Goal: Task Accomplishment & Management: Manage account settings

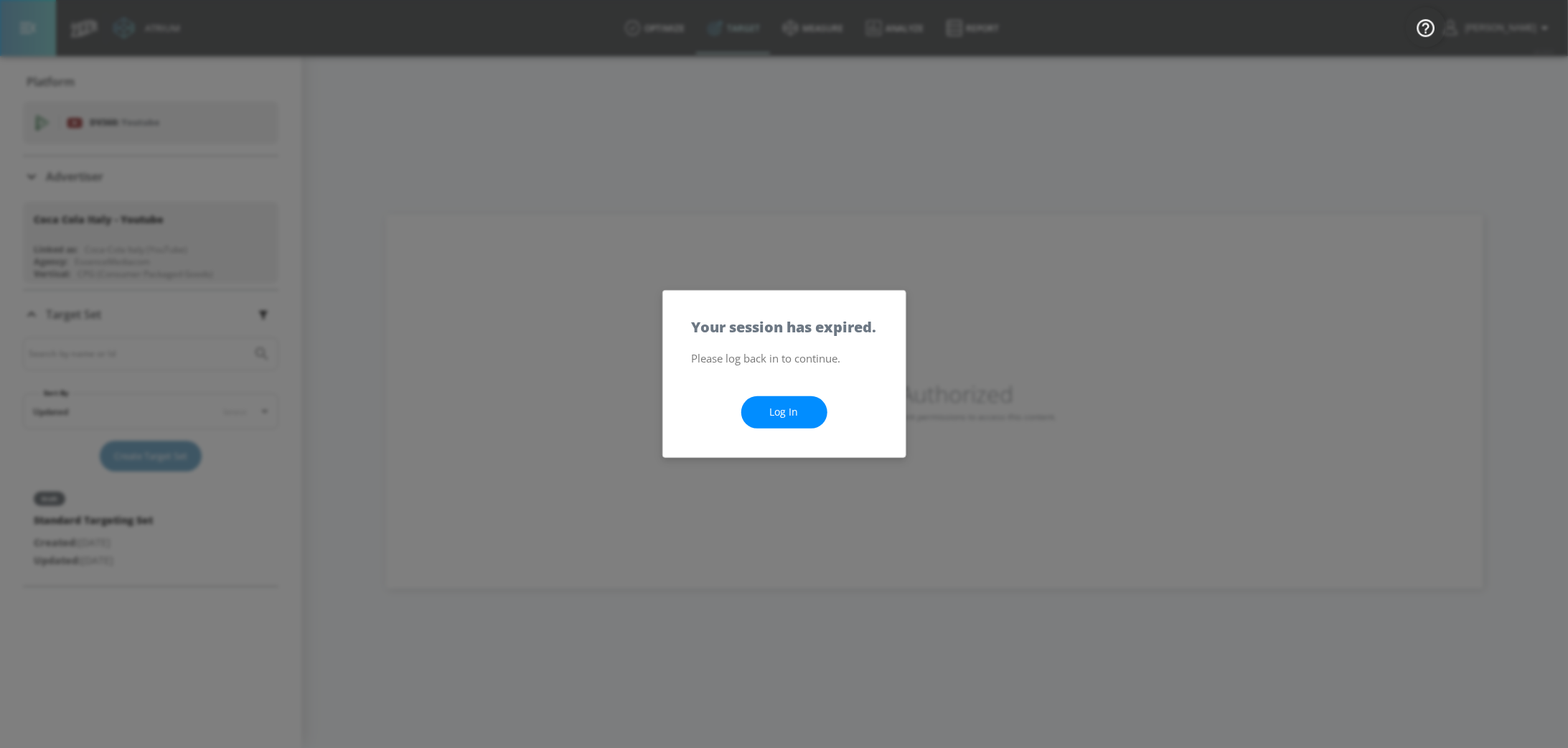
click at [789, 404] on link "Log In" at bounding box center [785, 412] width 86 height 32
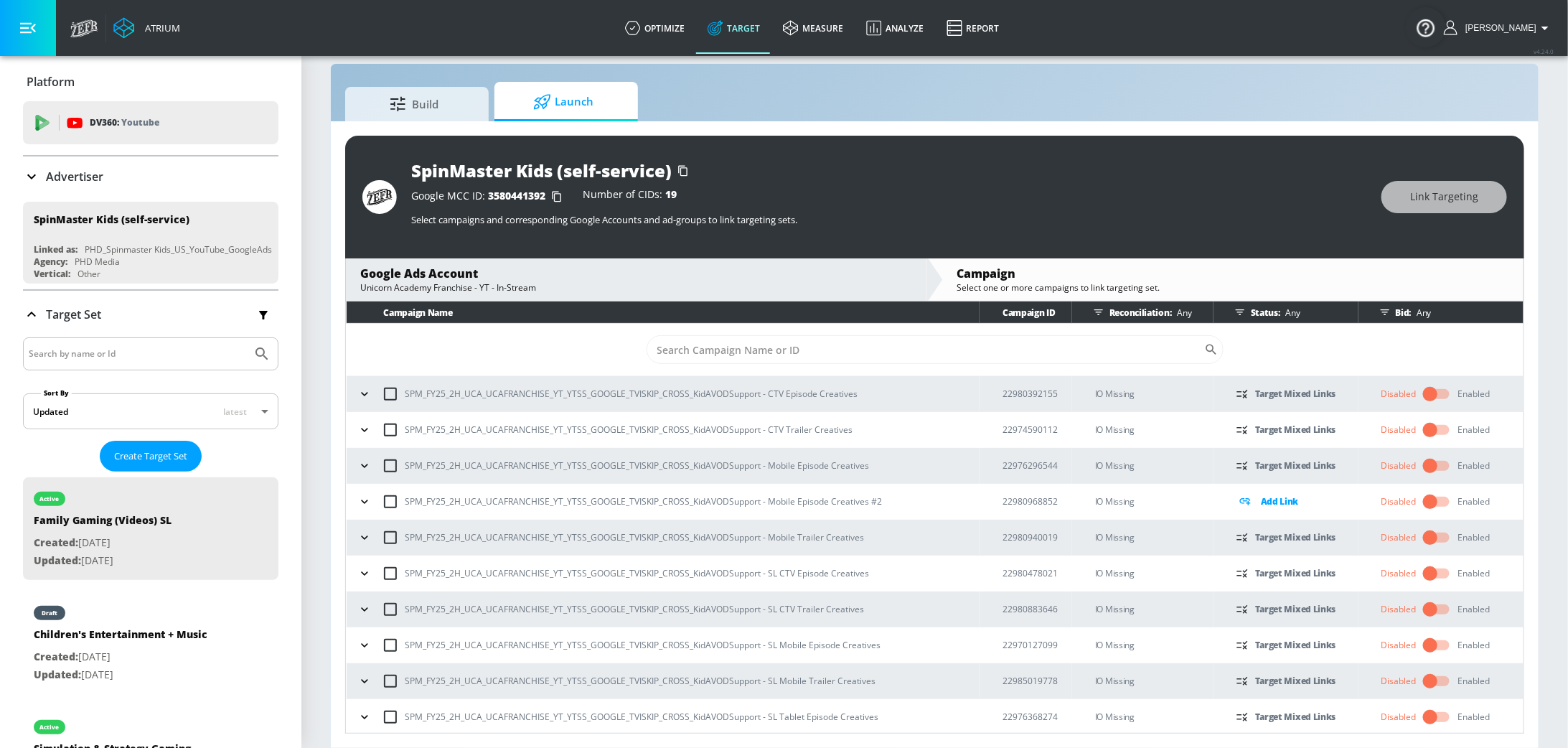
scroll to position [109, 0]
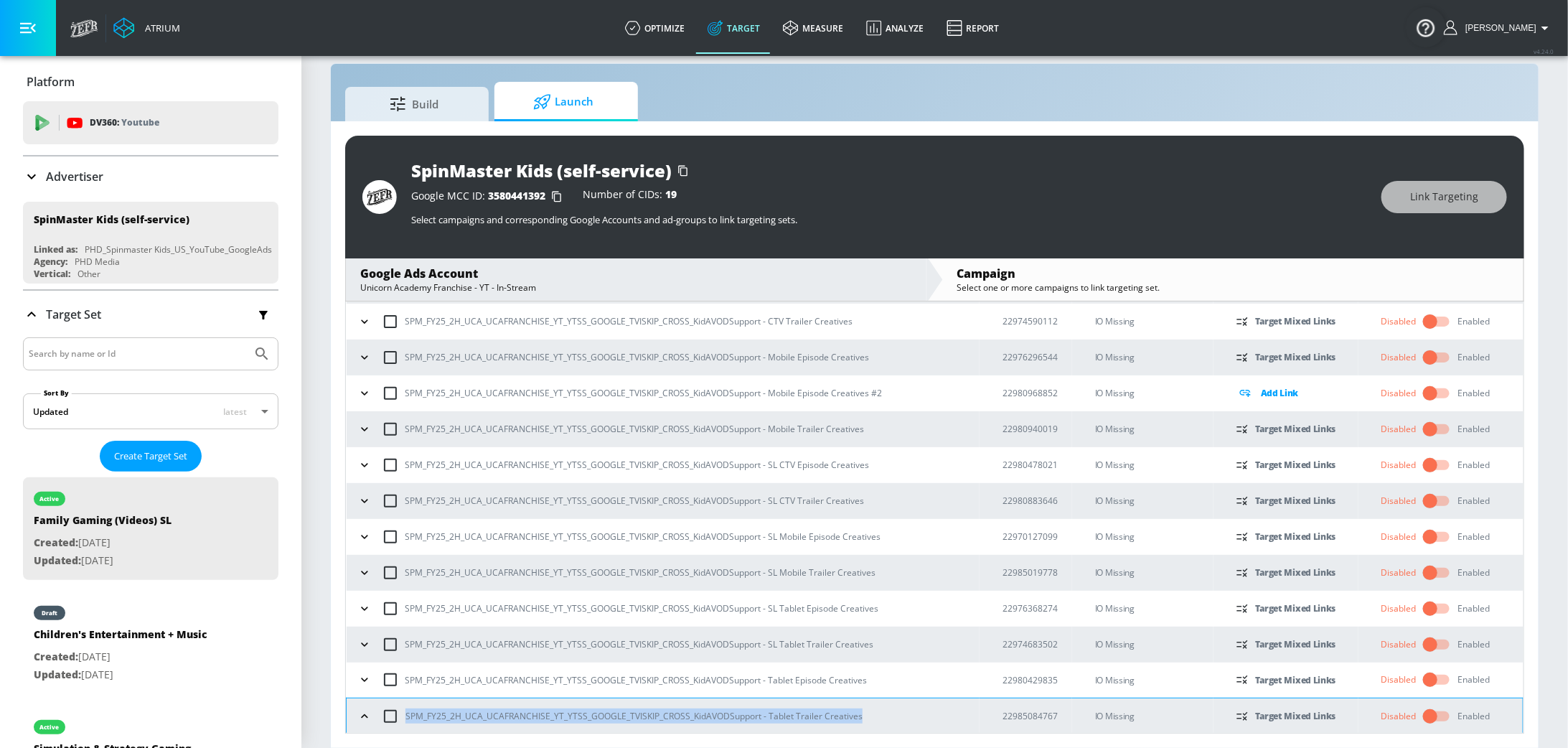
click at [66, 183] on p "Advertiser" at bounding box center [75, 177] width 57 height 16
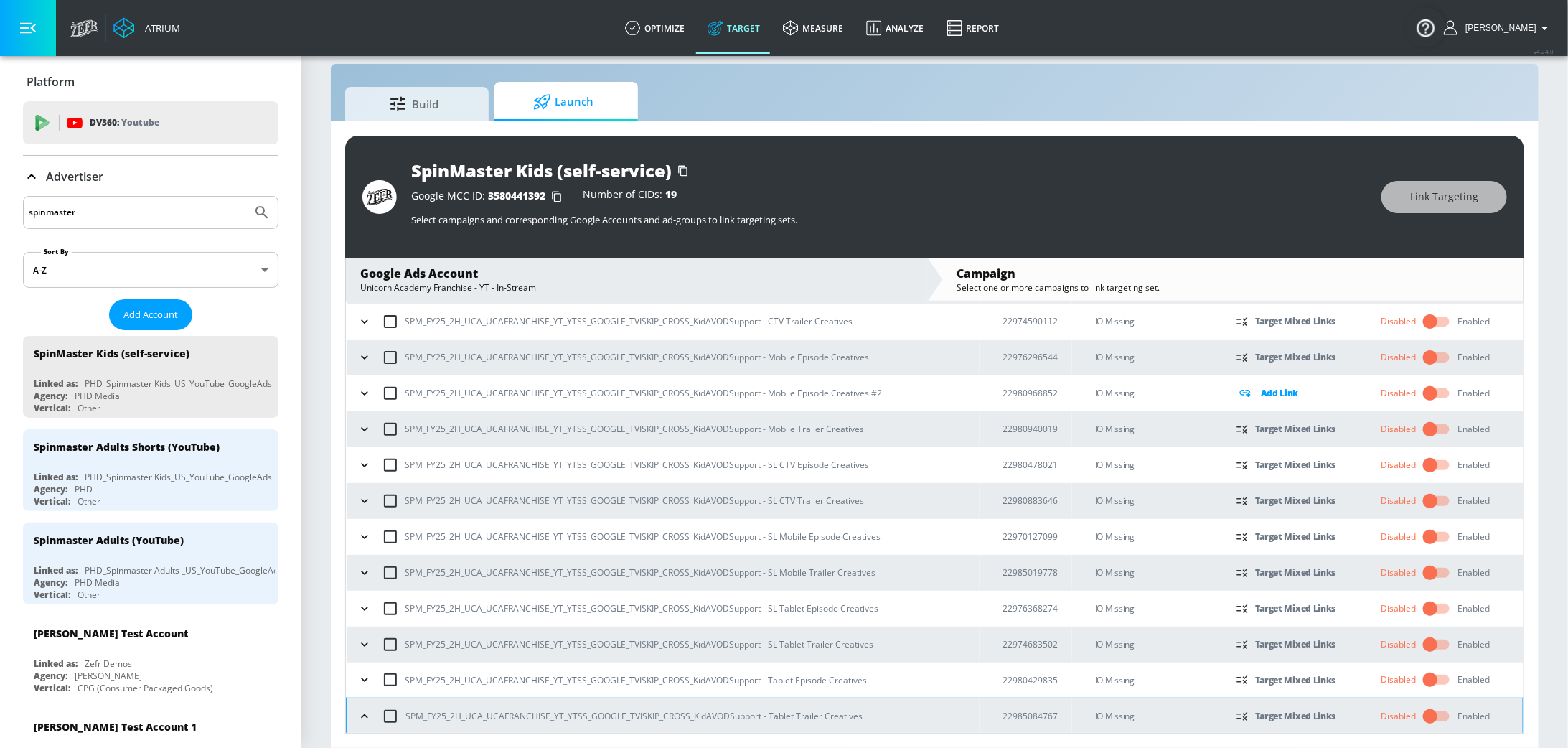
click at [112, 220] on input "spinmaster" at bounding box center [137, 212] width 217 height 19
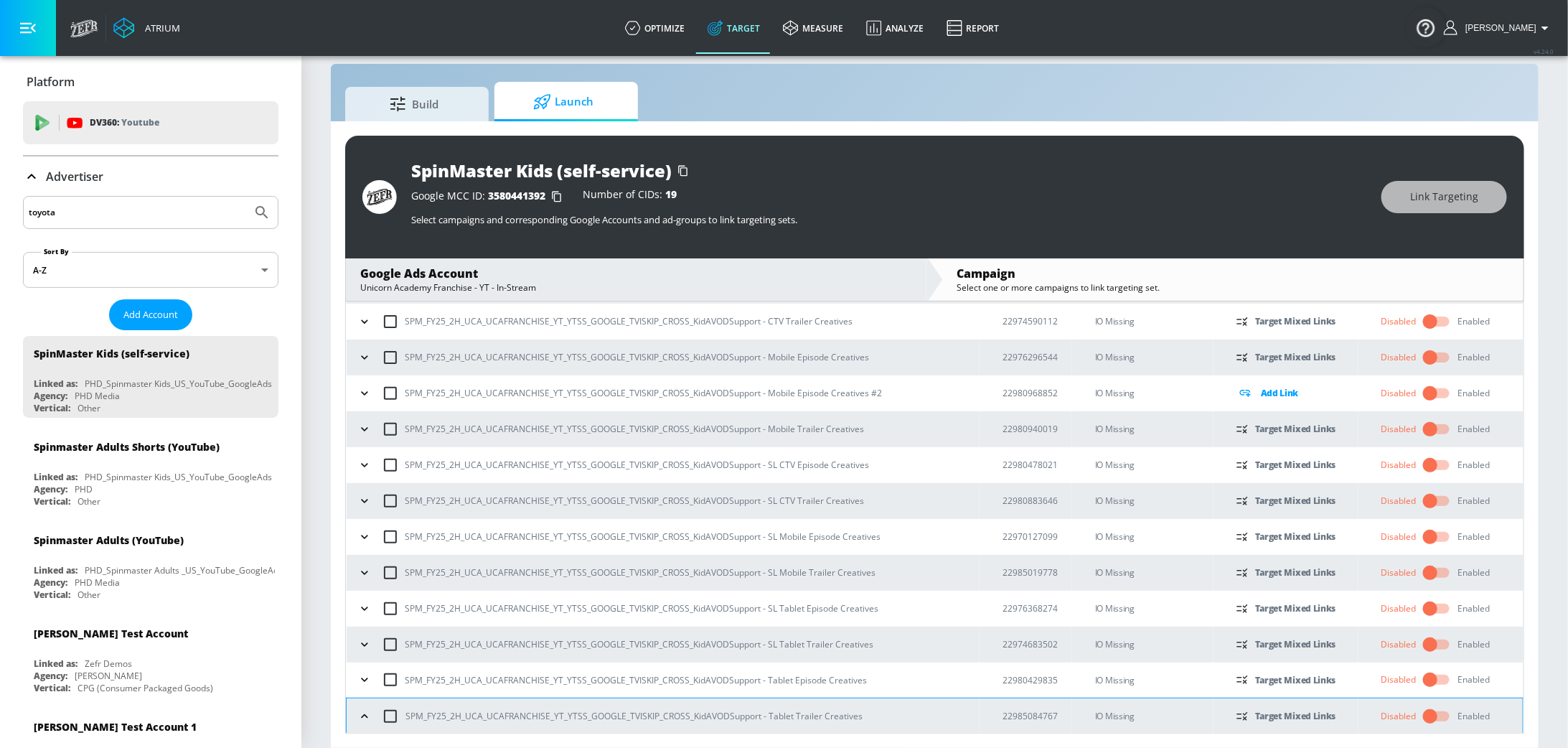
type input "toyota"
click at [246, 197] on button "Submit Search" at bounding box center [262, 213] width 32 height 32
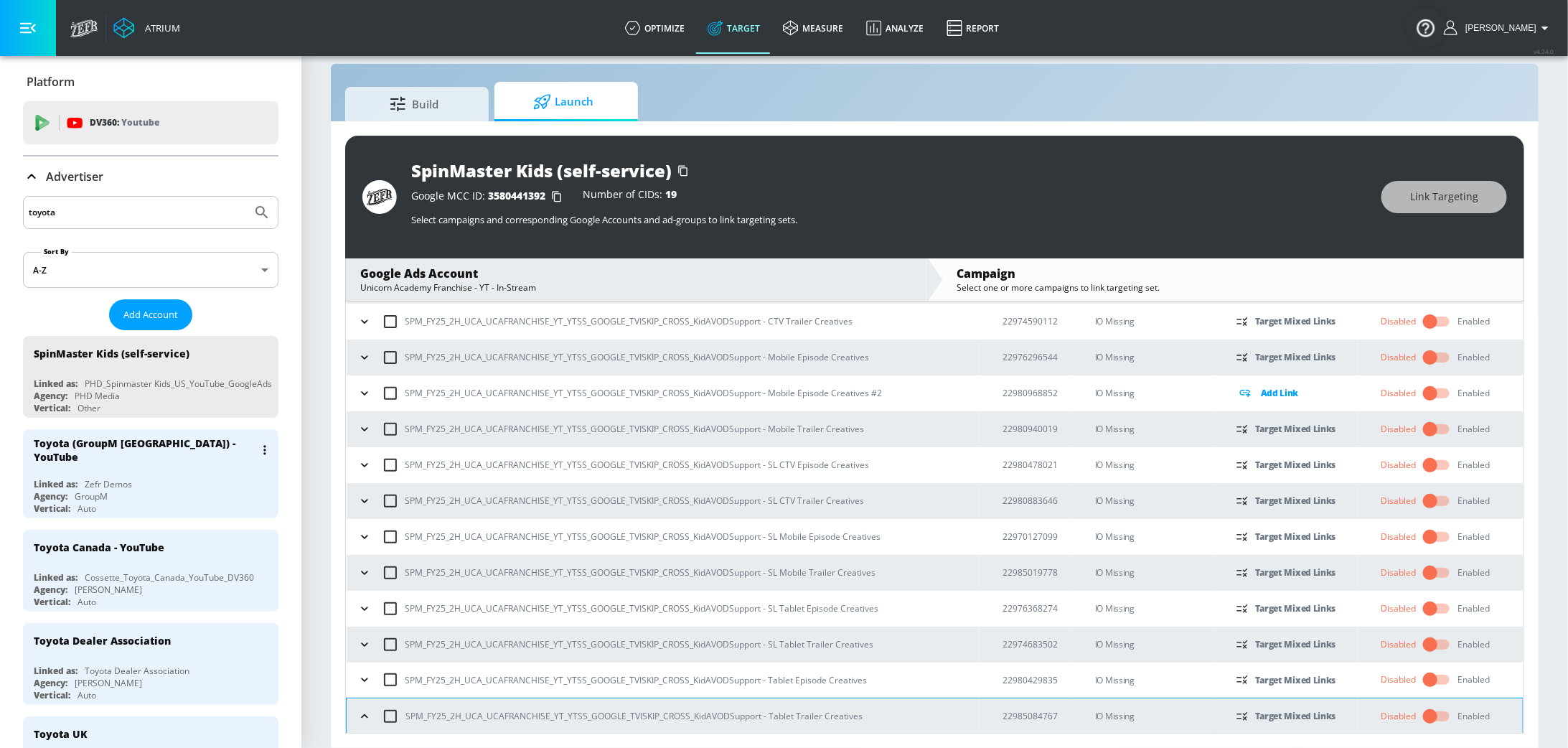
click at [146, 480] on div "Linked as: Zefr Demos" at bounding box center [155, 484] width 241 height 12
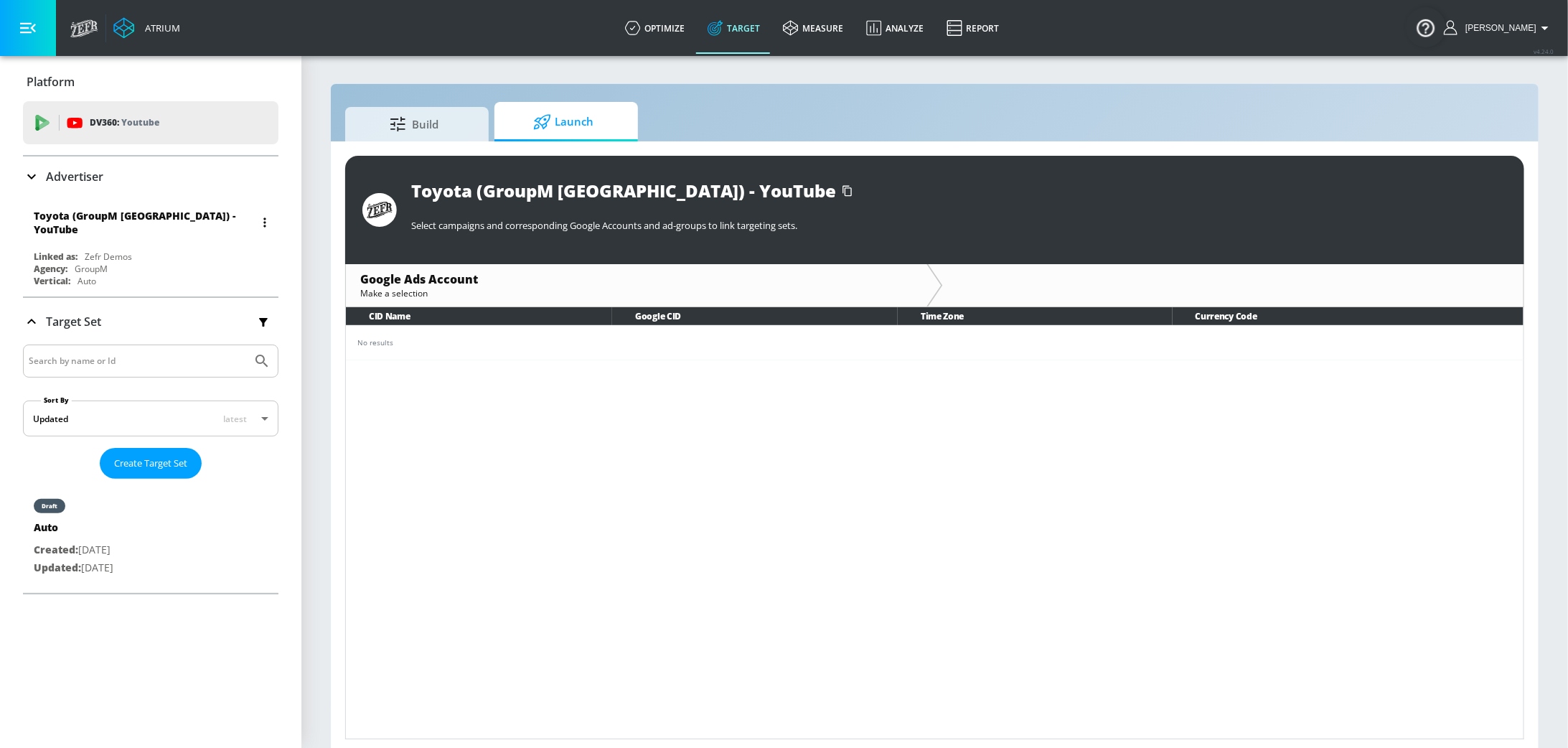
click at [266, 221] on button "button" at bounding box center [265, 223] width 20 height 20
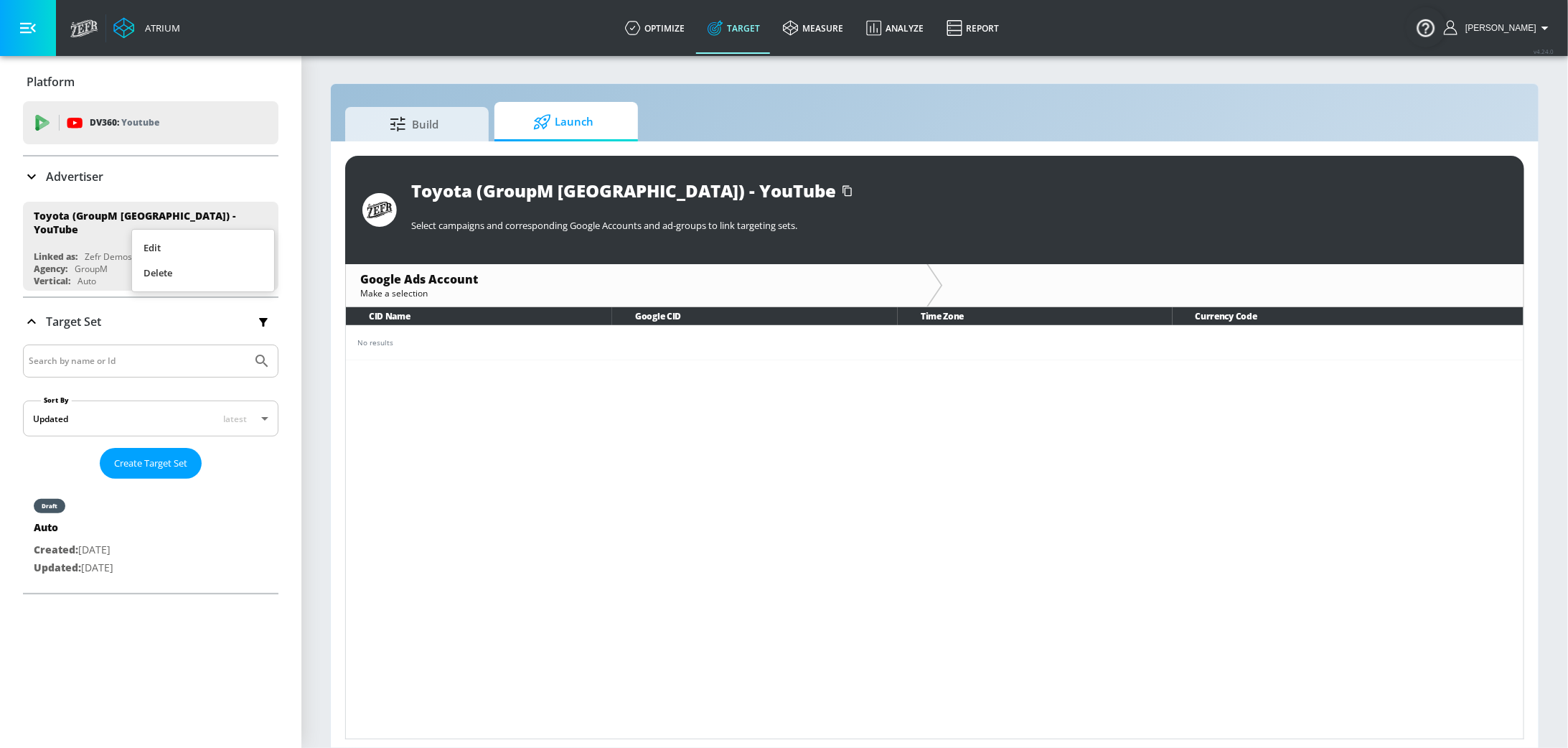
click at [169, 245] on li "Edit" at bounding box center [203, 248] width 142 height 25
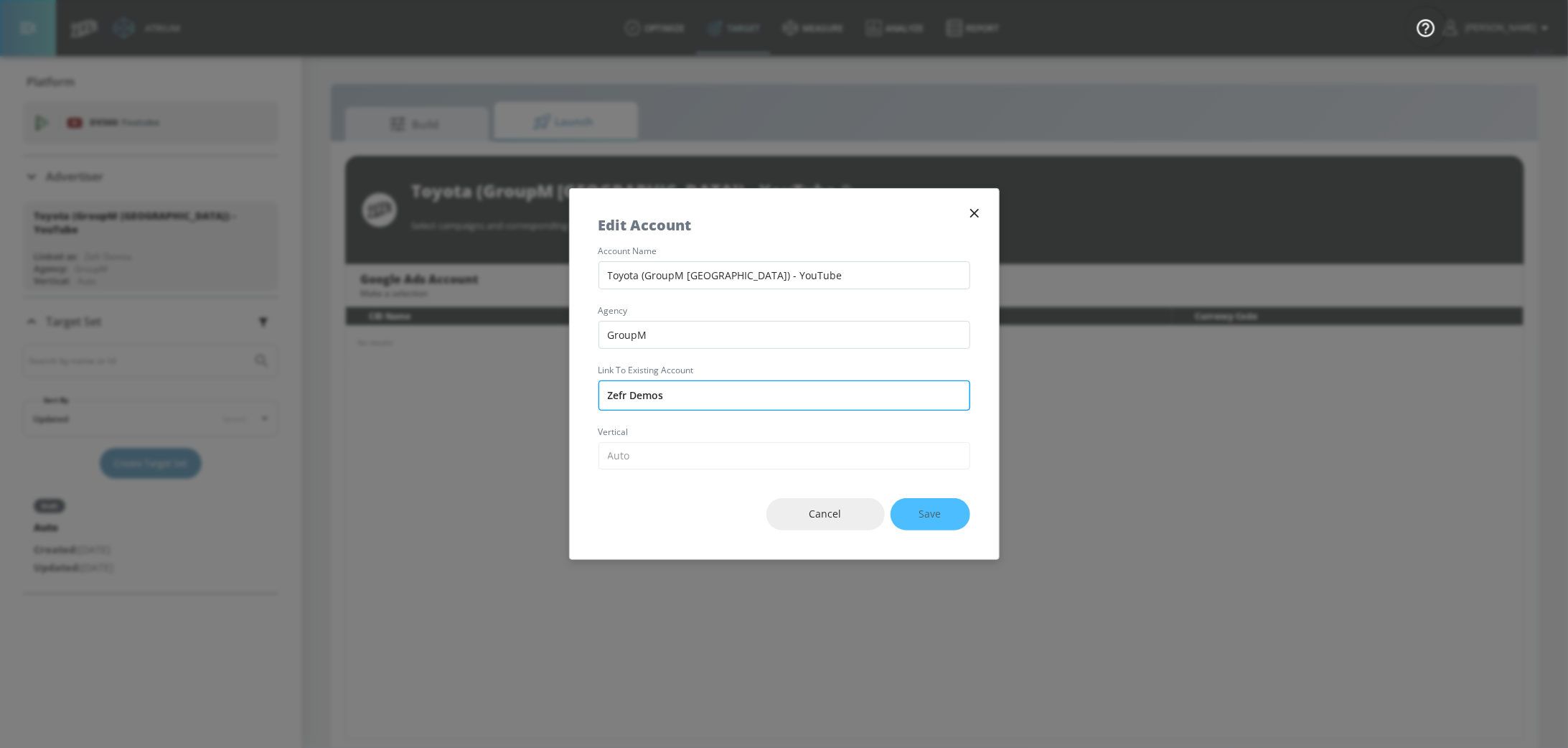
click at [672, 400] on input "Zefr Demos" at bounding box center [784, 396] width 372 height 30
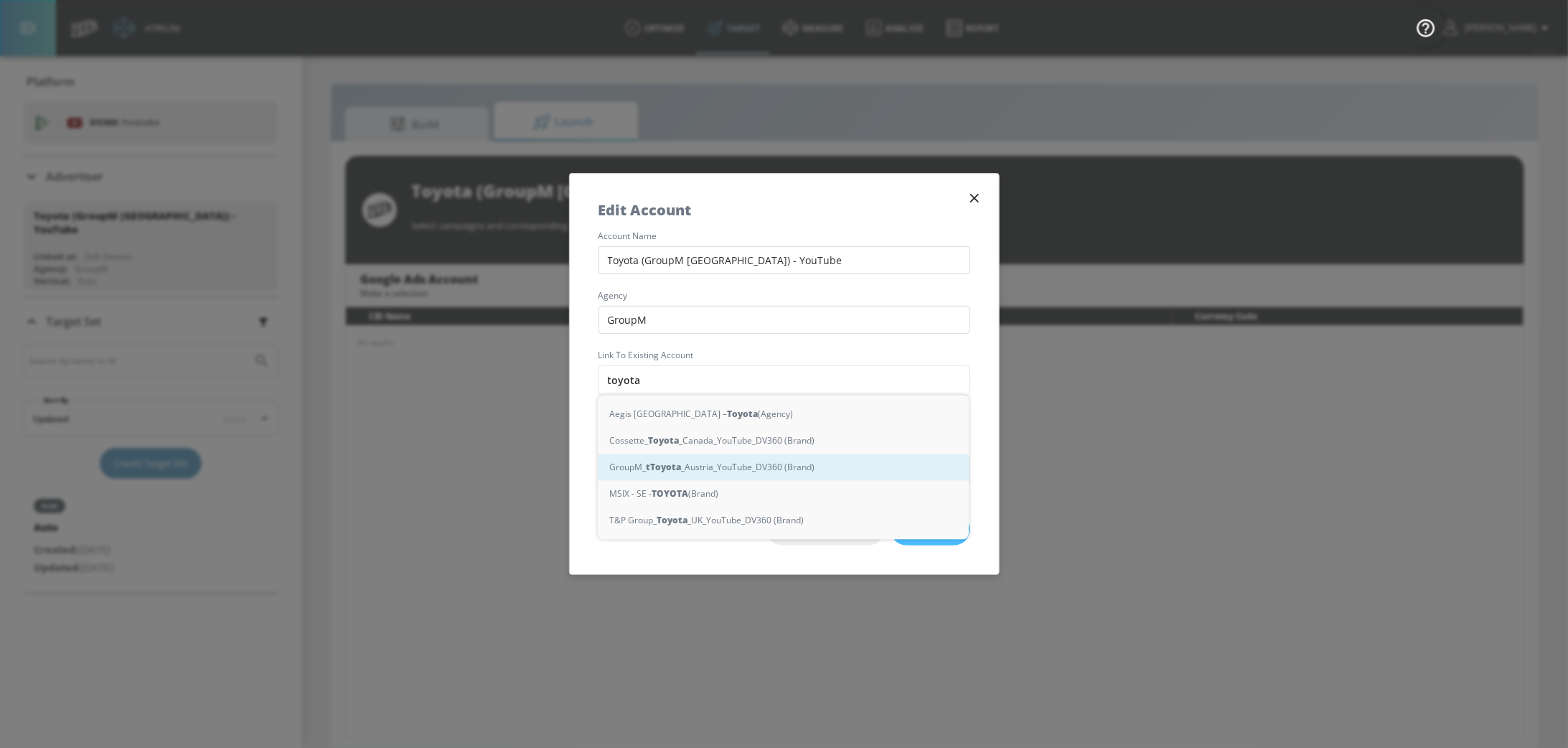
click at [705, 473] on div "GroupM_ t Toyota _Austria_YouTube_DV360 (Brand)" at bounding box center [783, 467] width 371 height 26
type input "GroupM_Toyota_Austria_YouTube_DV360 (Brand)"
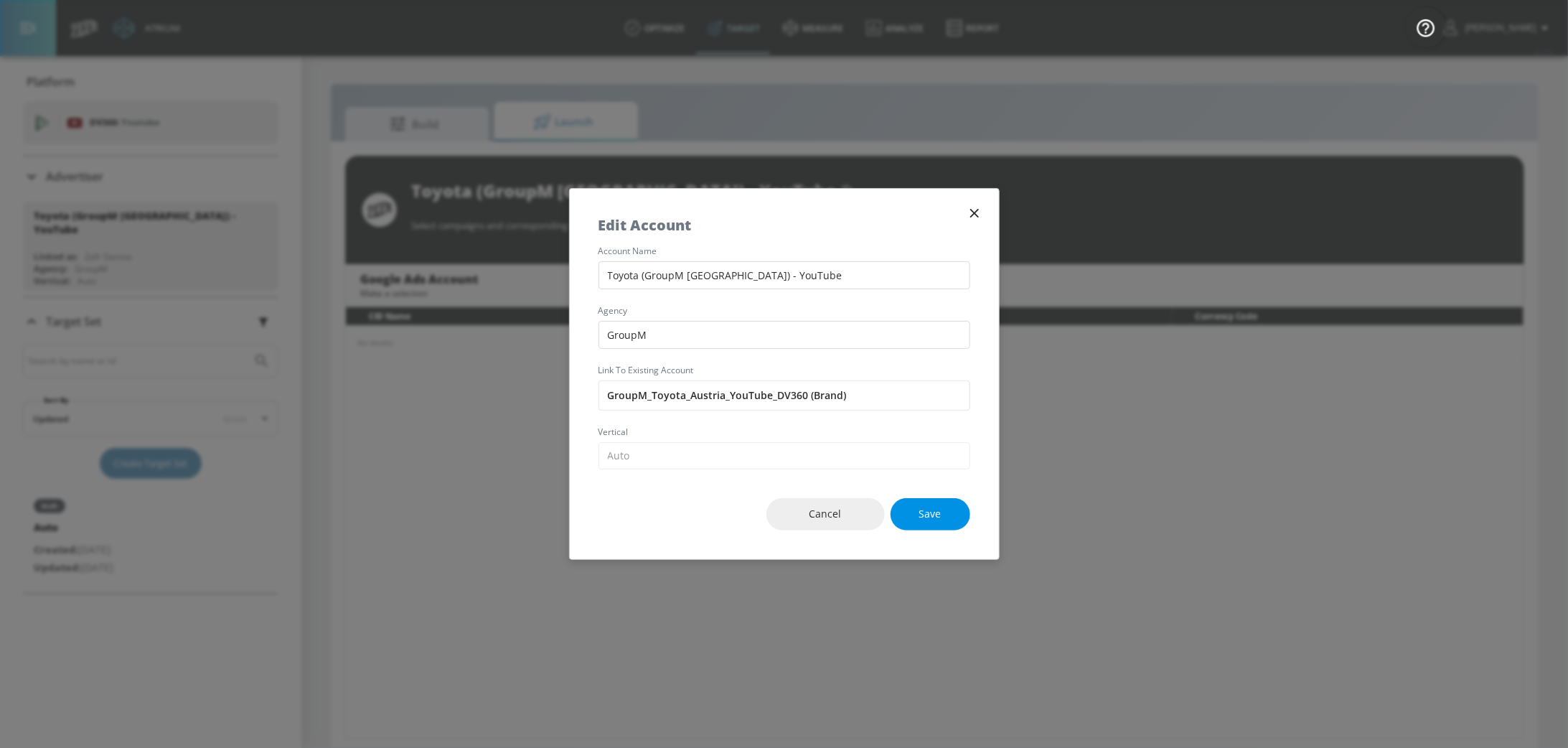
click at [958, 526] on button "Save" at bounding box center [930, 514] width 80 height 32
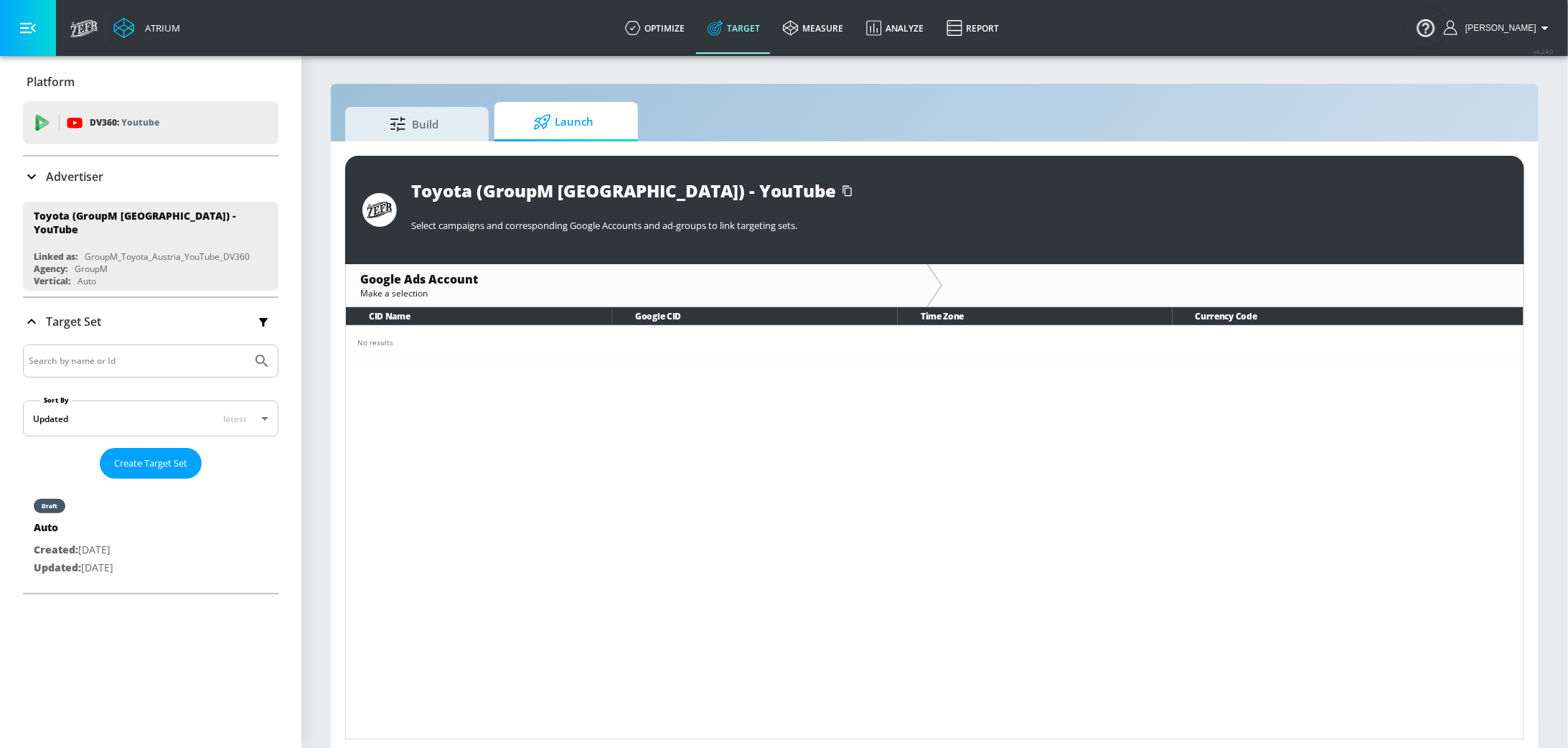
click at [743, 35] on link "Target" at bounding box center [734, 28] width 75 height 51
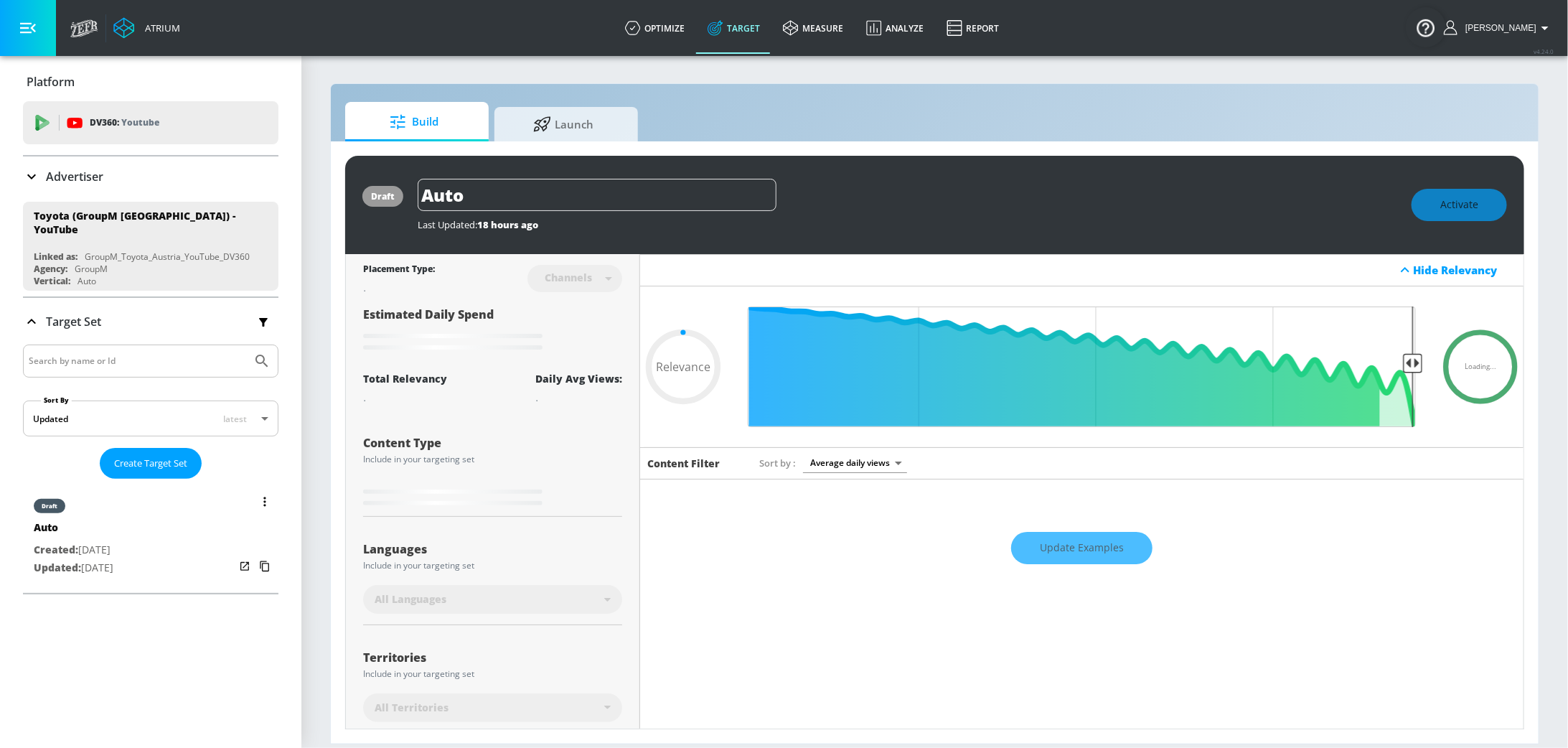
click at [91, 544] on p "Created: Sep. 04, 2025" at bounding box center [74, 550] width 80 height 18
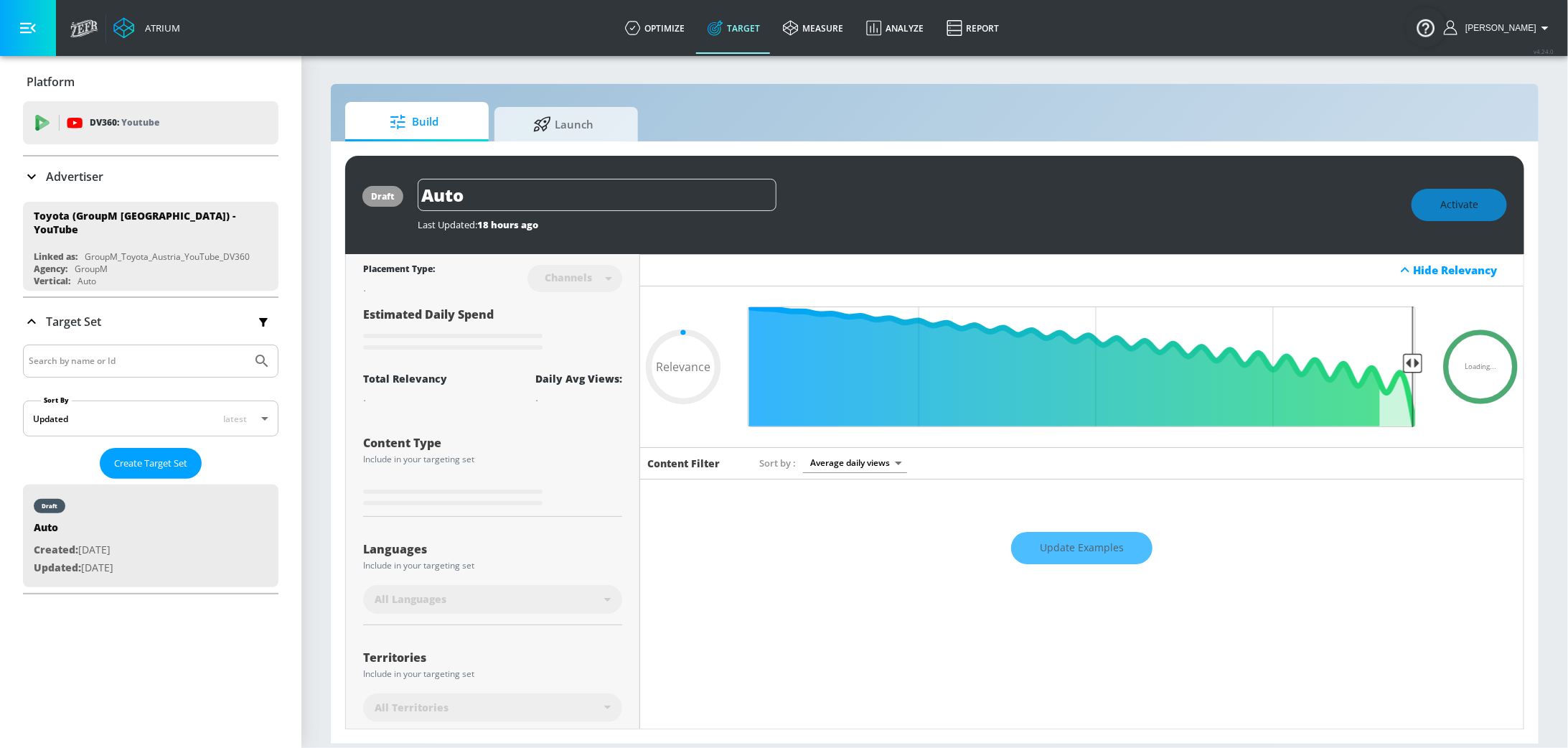
click at [1057, 528] on div "Update Examples" at bounding box center [1081, 548] width 884 height 51
click at [1075, 552] on div "Update Examples" at bounding box center [1081, 548] width 884 height 51
click at [813, 207] on div "Auto" at bounding box center [908, 195] width 979 height 32
type input "0.55"
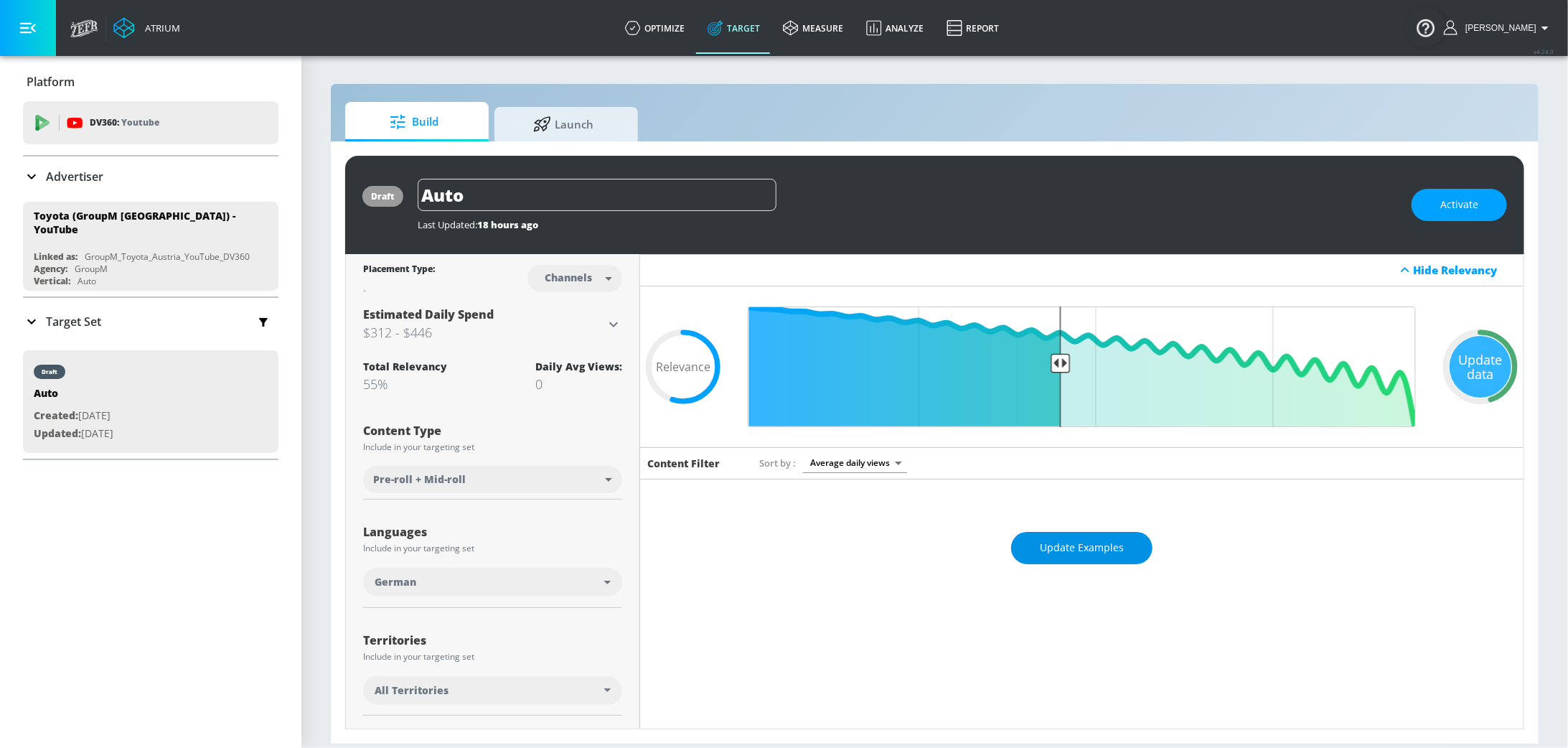
click at [1082, 552] on span "Update Examples" at bounding box center [1081, 548] width 84 height 18
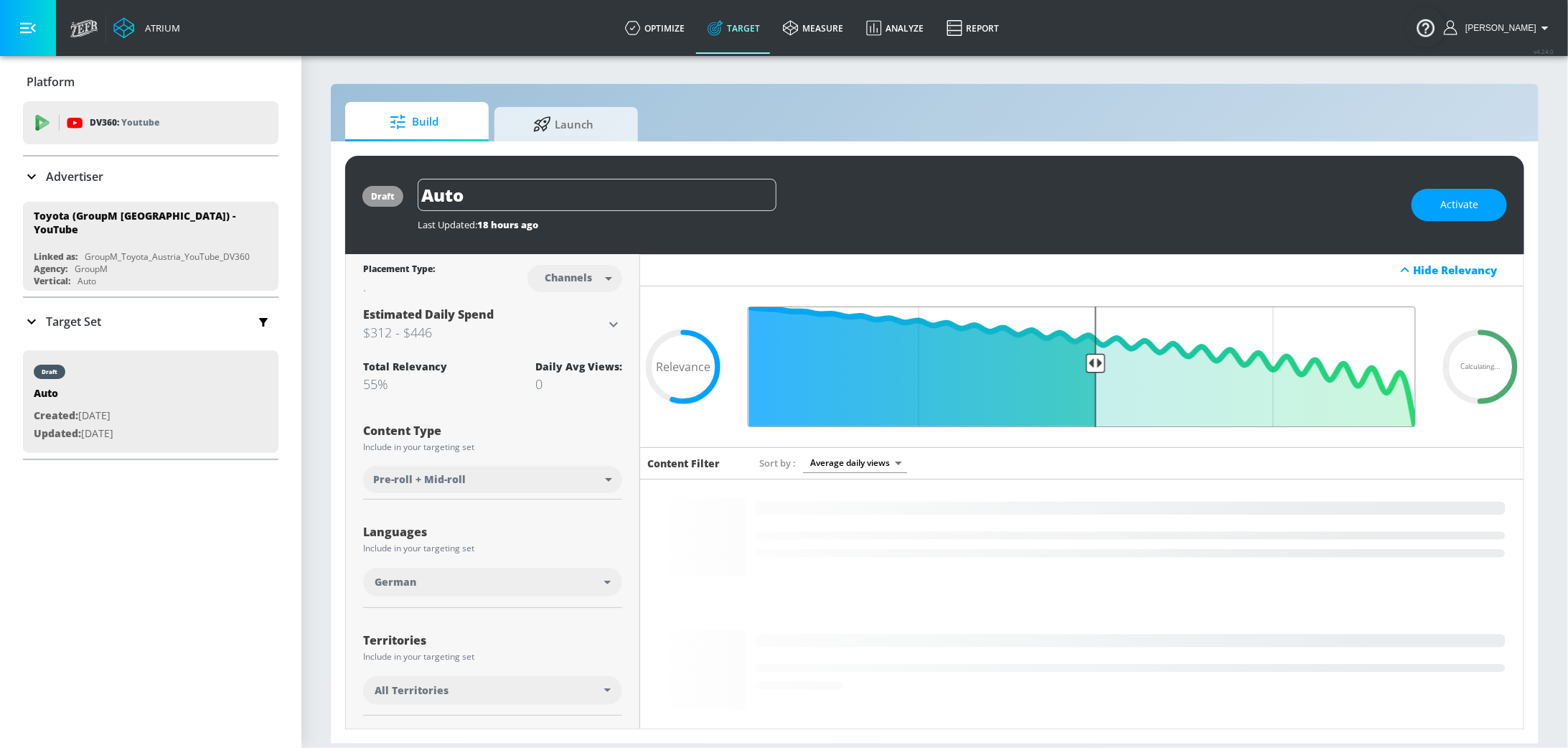
drag, startPoint x: 1056, startPoint y: 359, endPoint x: 1094, endPoint y: 360, distance: 38.0
type input "0.5"
click at [1095, 360] on input "Final Threshold" at bounding box center [1082, 367] width 683 height 121
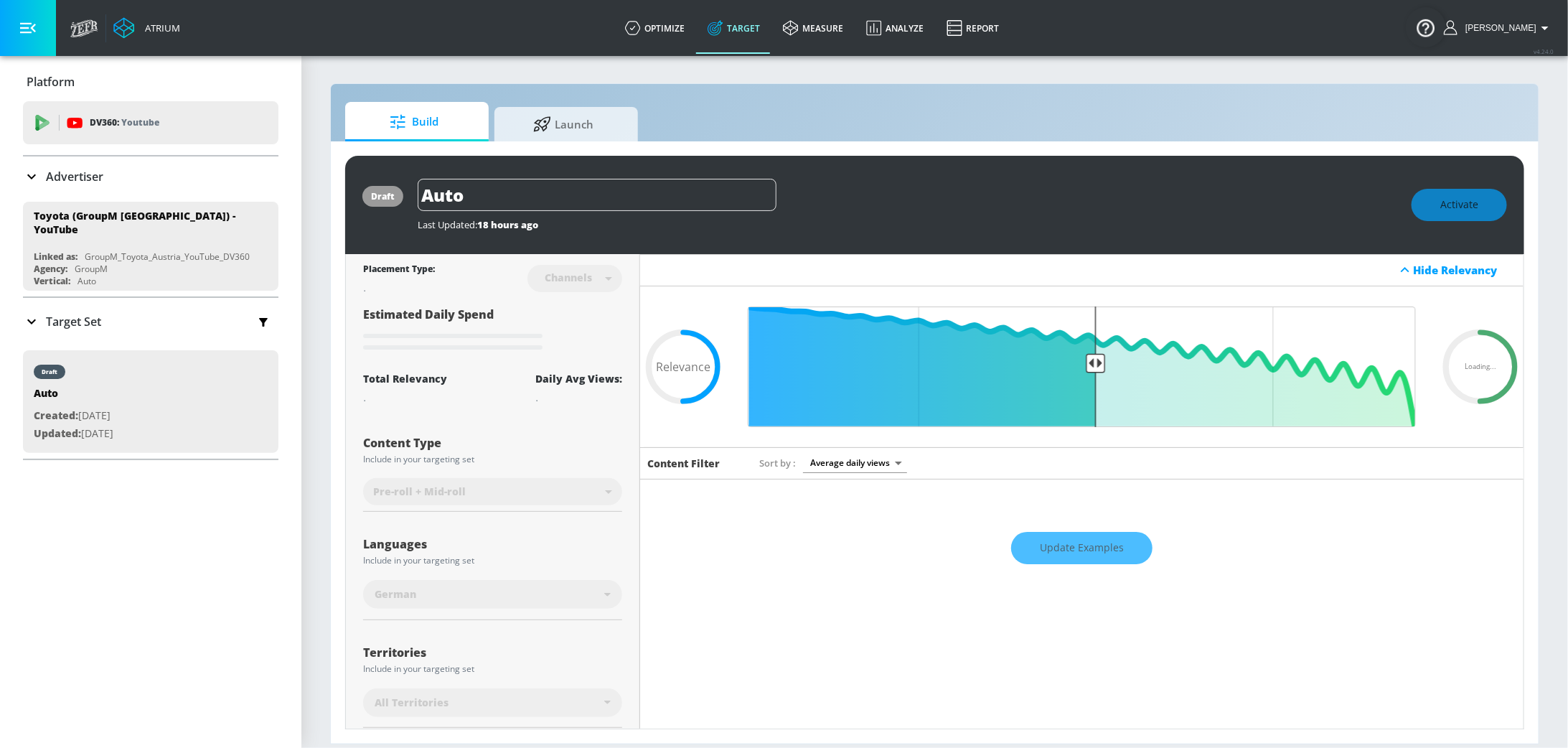
click at [1116, 561] on div "Update Examples" at bounding box center [1081, 548] width 884 height 51
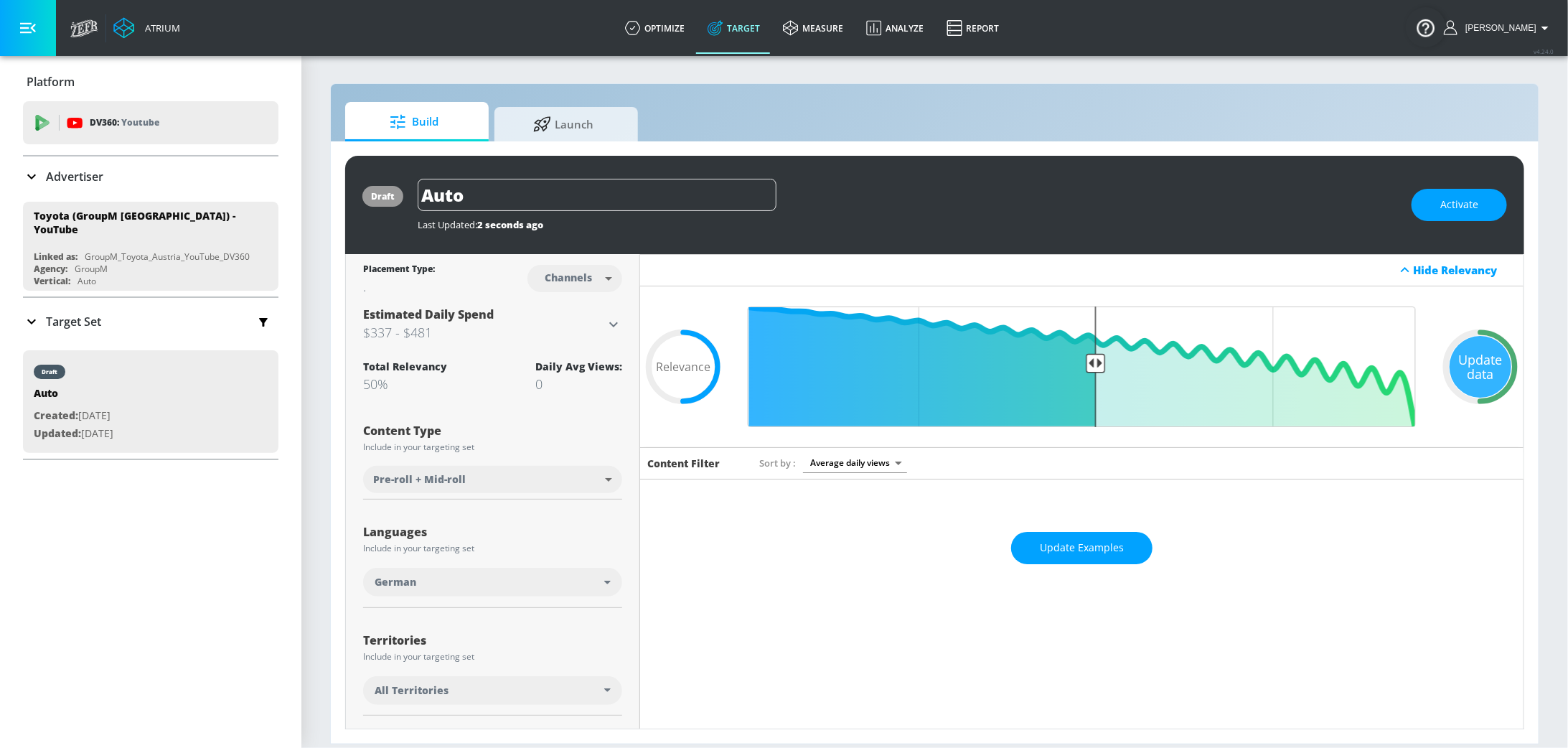
click at [1116, 559] on button "Update Examples" at bounding box center [1081, 548] width 141 height 32
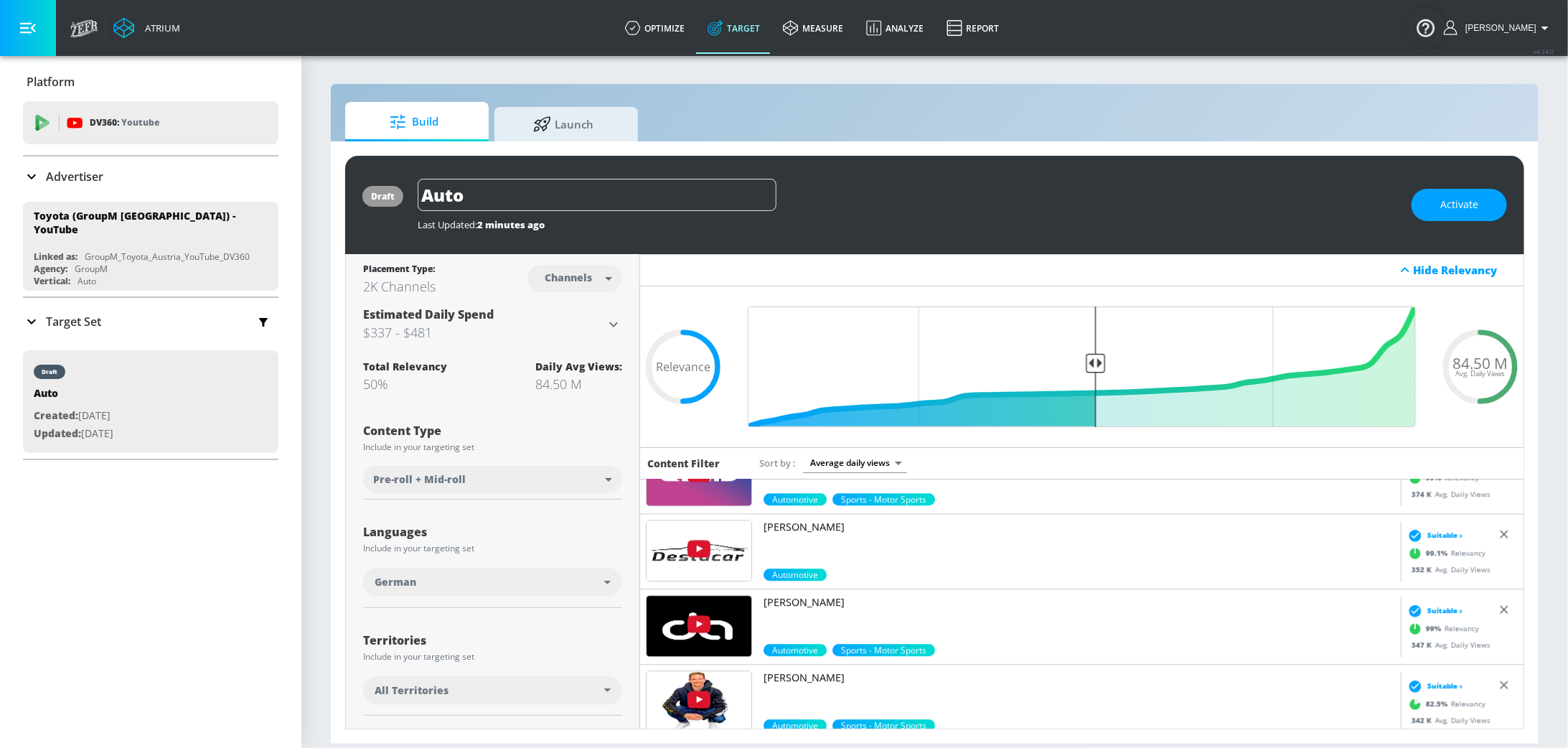
scroll to position [2378, 0]
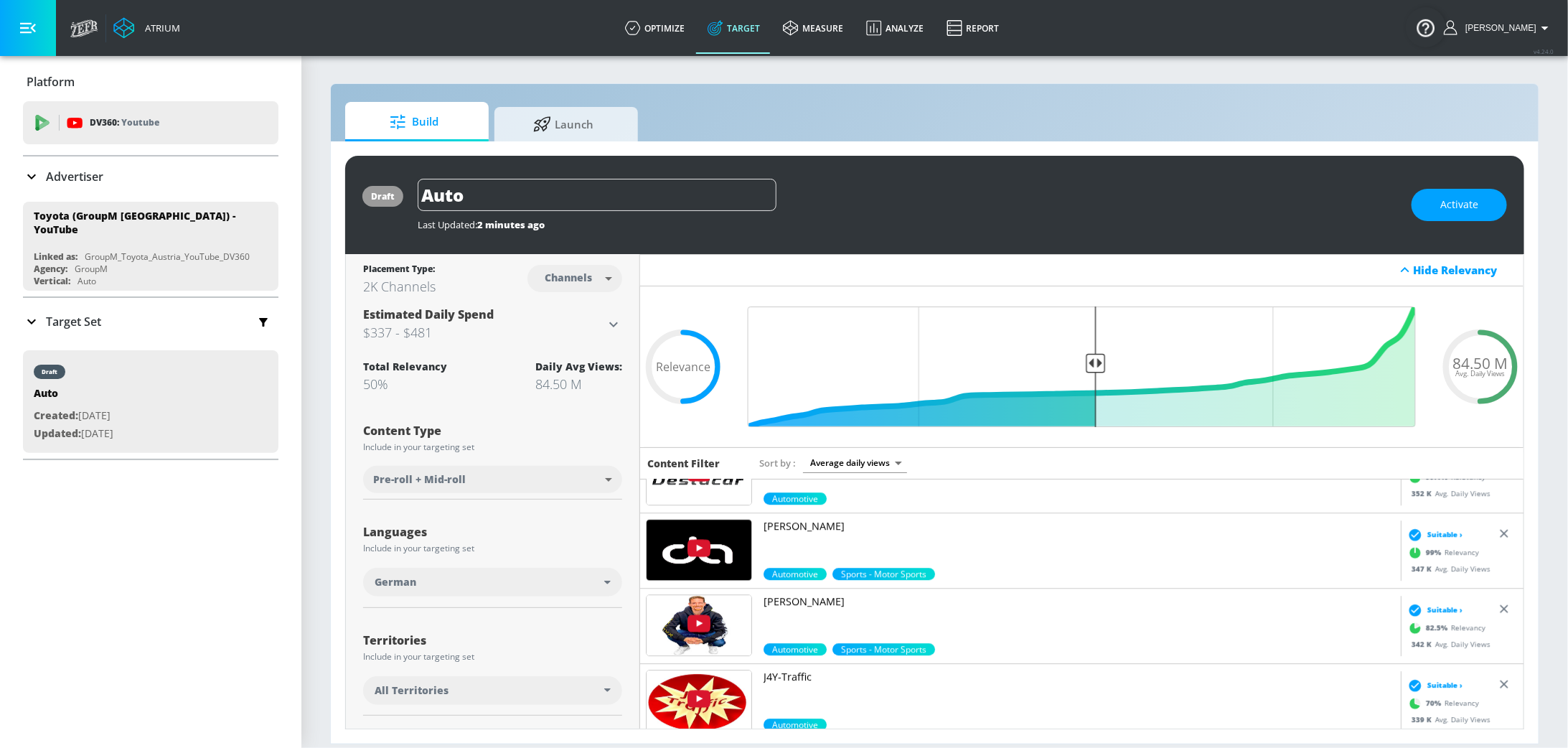
click at [607, 578] on div "German" at bounding box center [492, 582] width 259 height 29
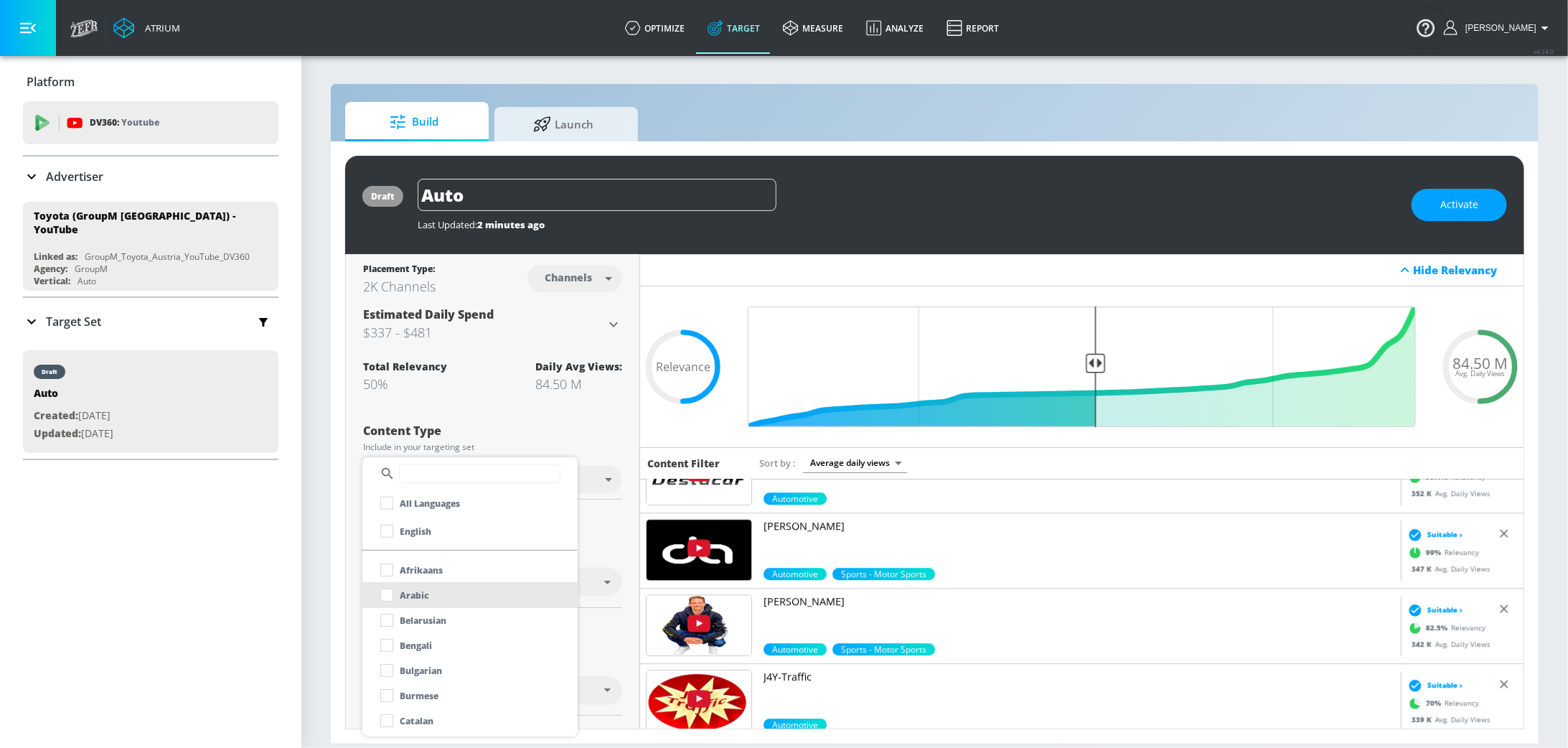
scroll to position [22, 0]
click at [405, 531] on p "English" at bounding box center [416, 531] width 32 height 15
checkbox input "true"
click at [610, 536] on div at bounding box center [784, 374] width 1568 height 748
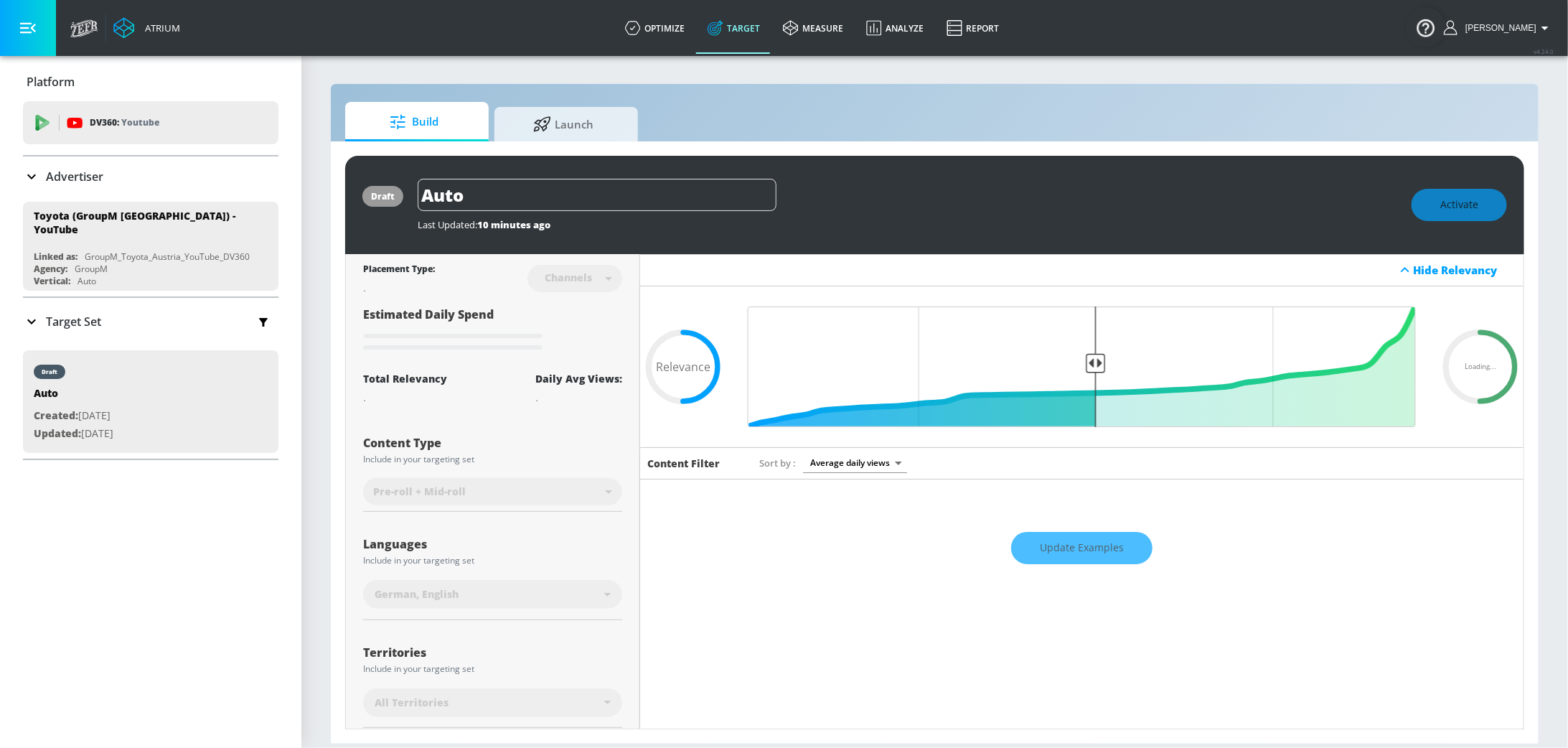
click at [1080, 552] on div "Update Examples" at bounding box center [1081, 548] width 884 height 51
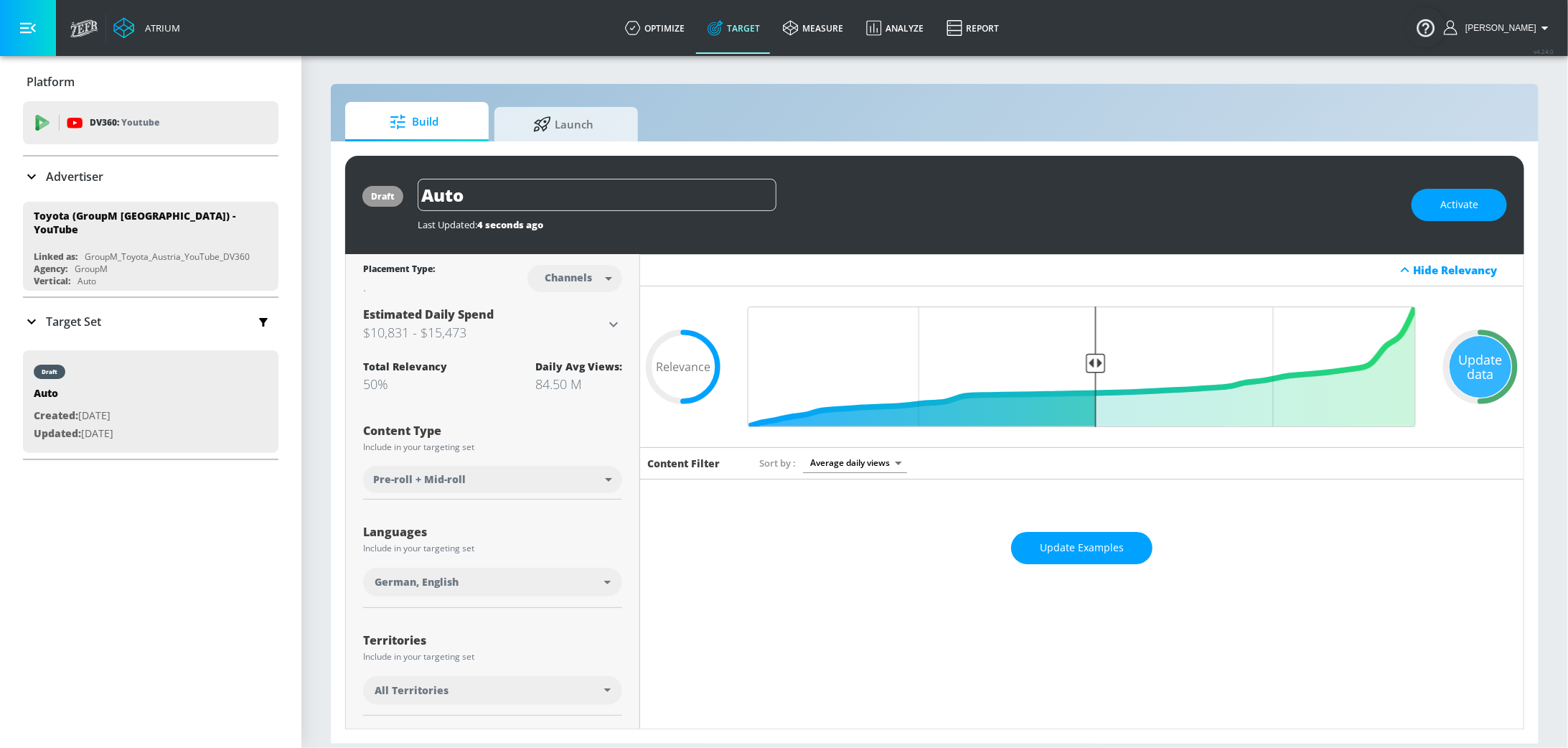
click at [1080, 552] on span "Update Examples" at bounding box center [1081, 548] width 84 height 18
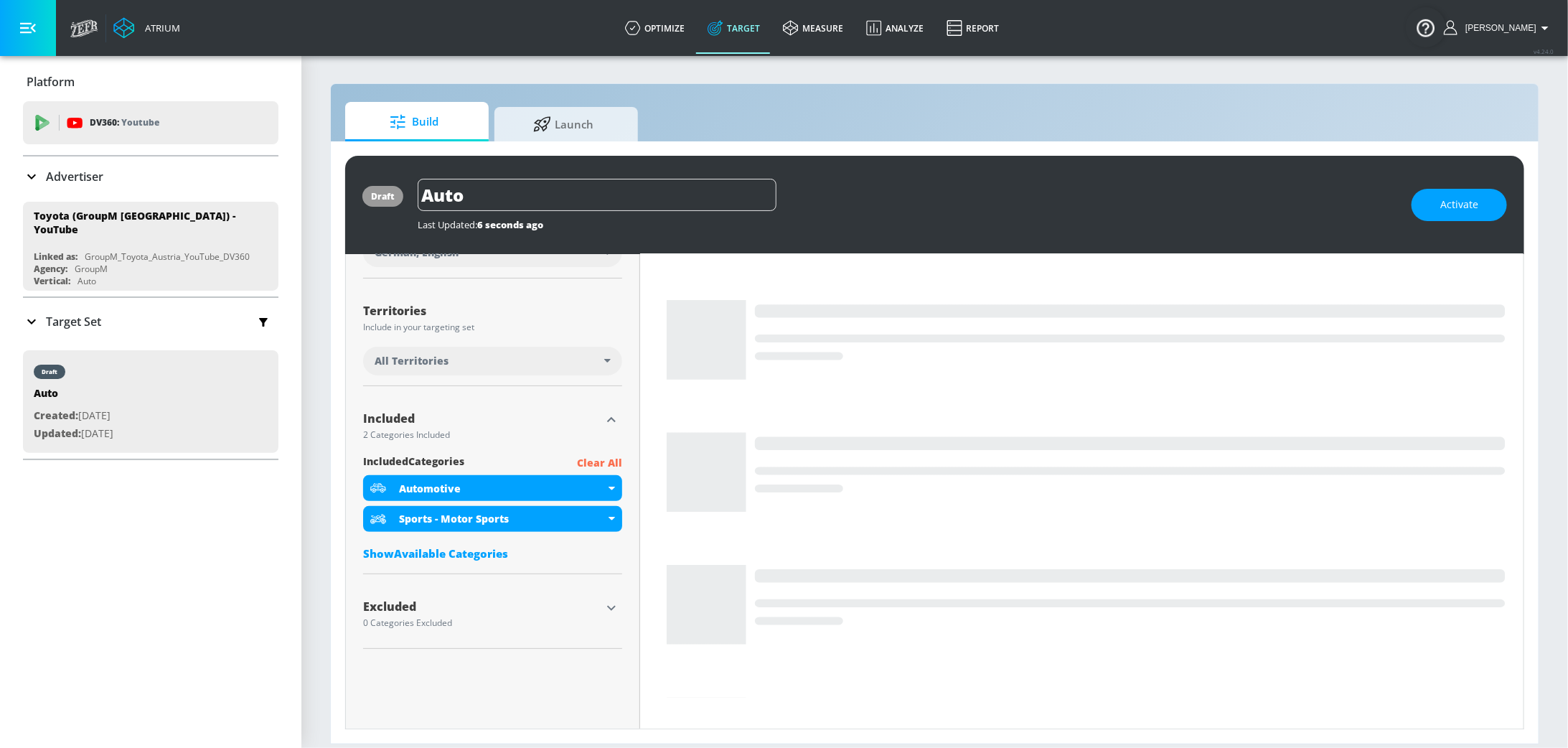
scroll to position [331, 0]
click at [602, 608] on button "button" at bounding box center [611, 606] width 22 height 22
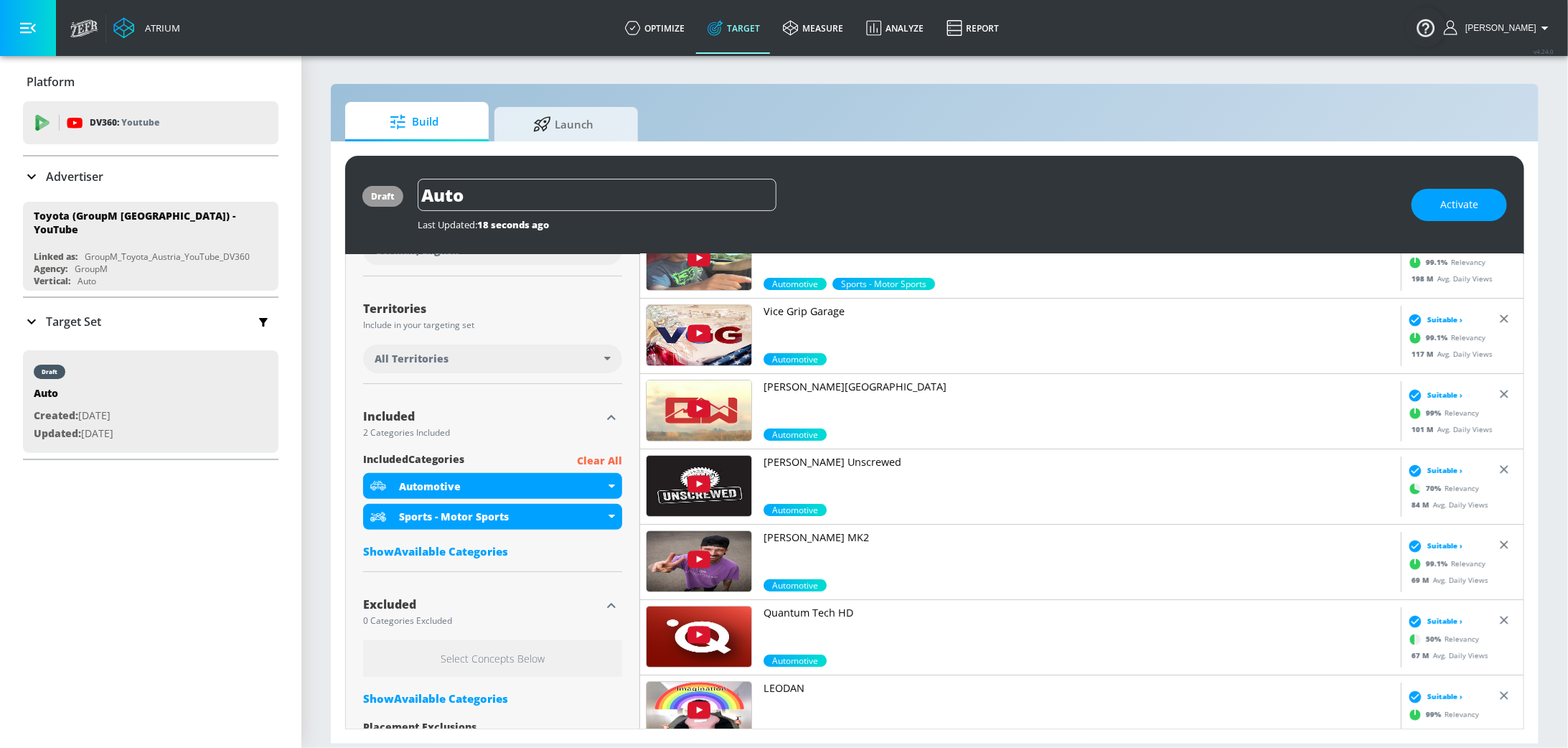
scroll to position [389, 0]
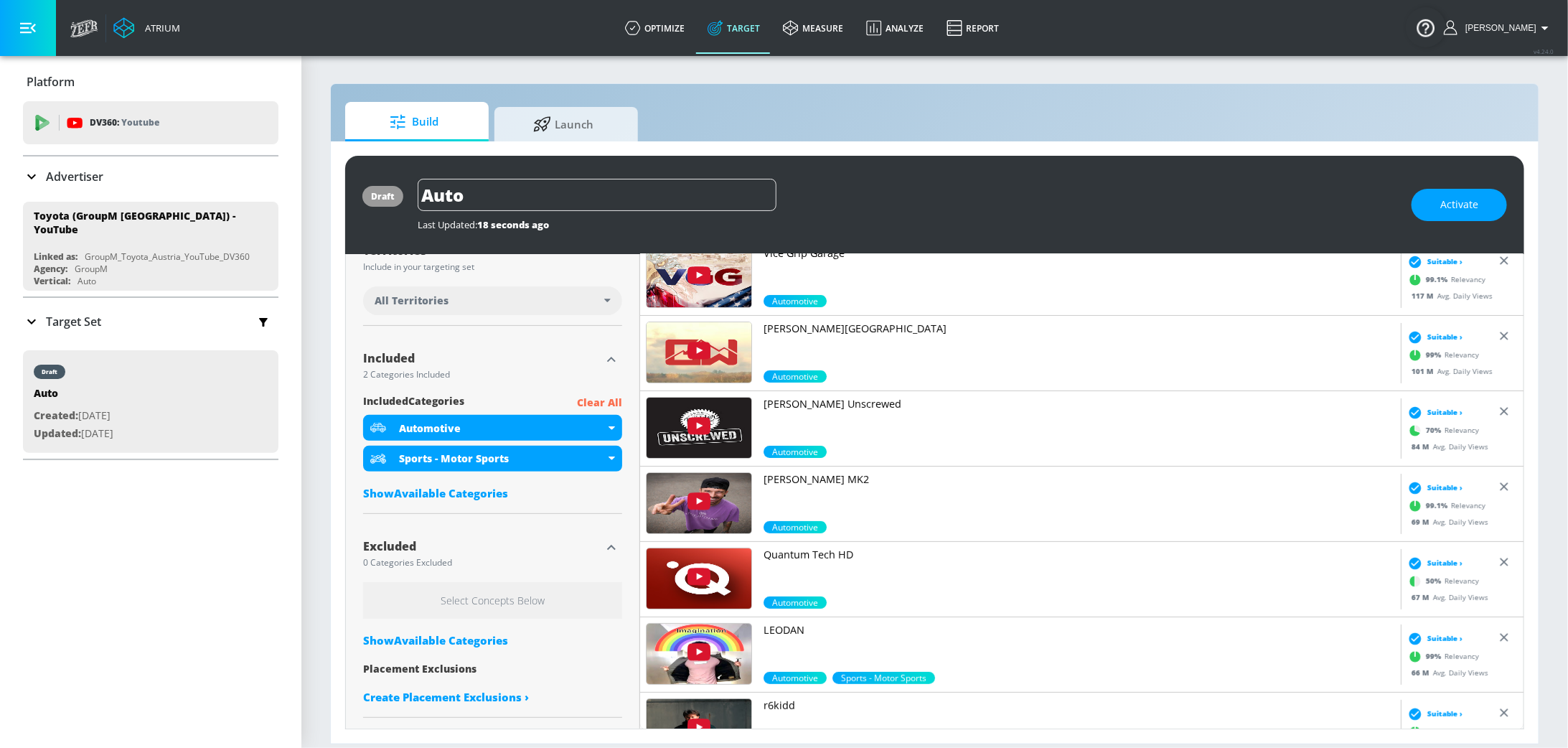
click at [478, 639] on div "Show Available Categories" at bounding box center [492, 640] width 259 height 14
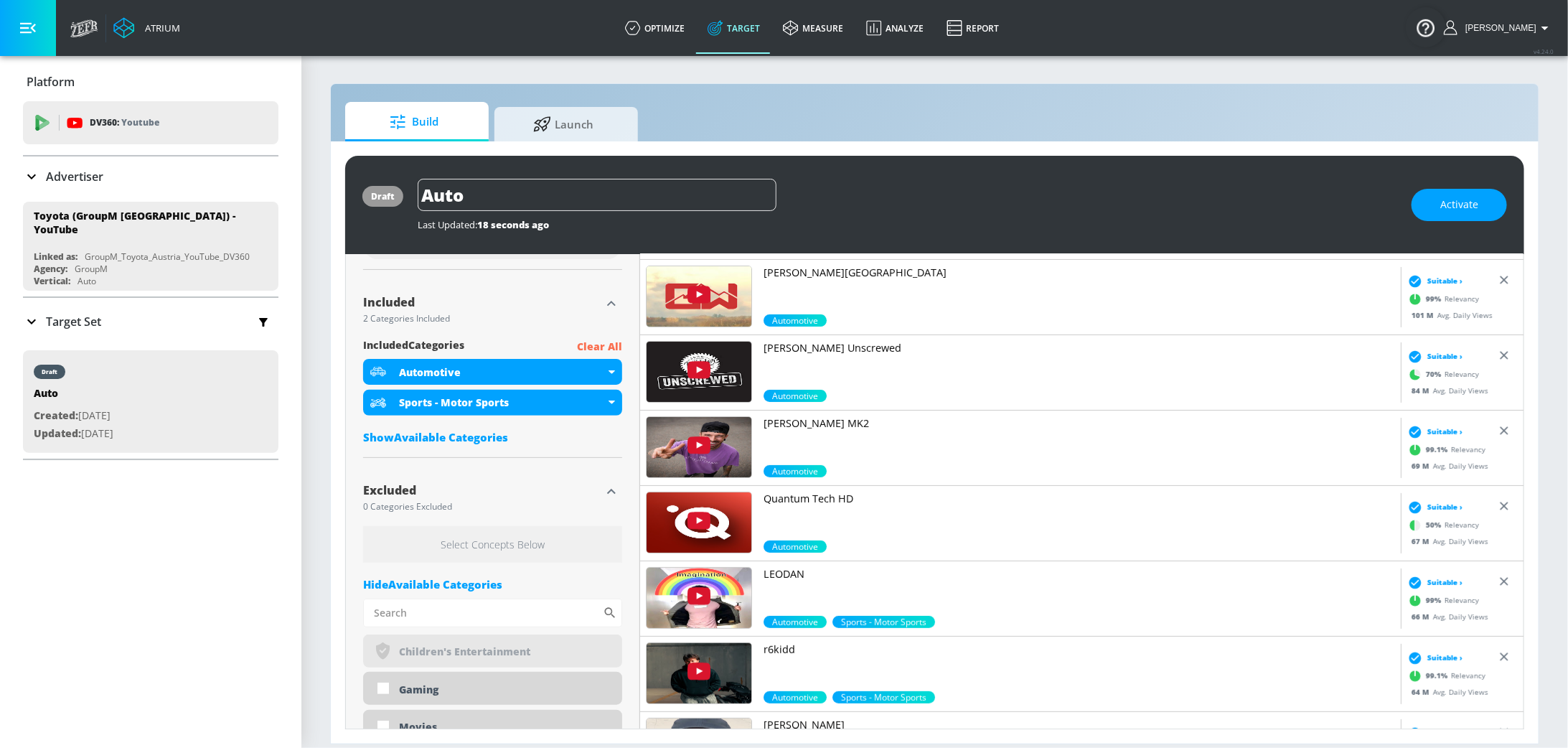
scroll to position [0, 0]
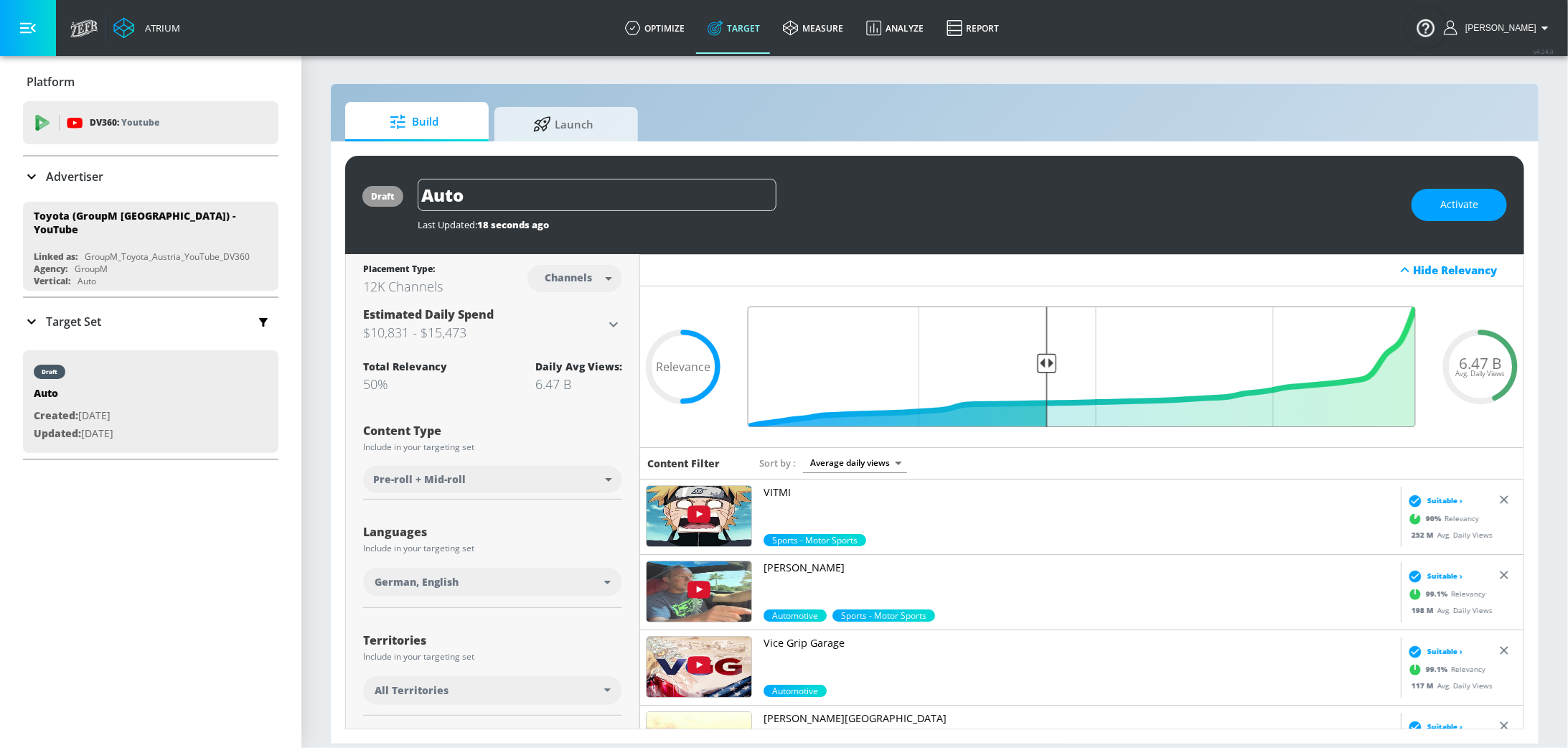
drag, startPoint x: 1094, startPoint y: 360, endPoint x: 1050, endPoint y: 359, distance: 44.0
click at [1050, 359] on input "Final Threshold" at bounding box center [1082, 367] width 683 height 121
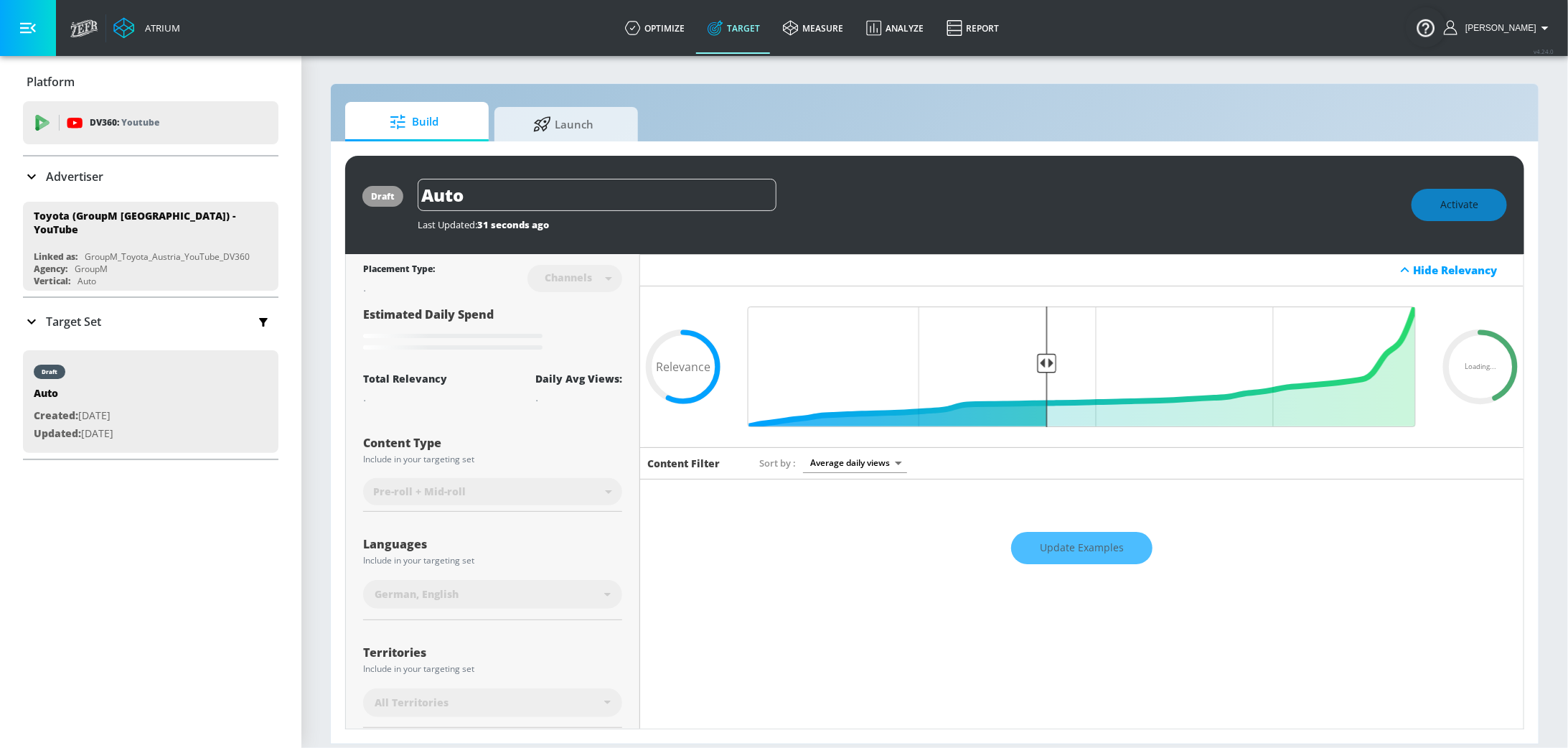
click at [1450, 201] on div "Activate" at bounding box center [1459, 205] width 96 height 32
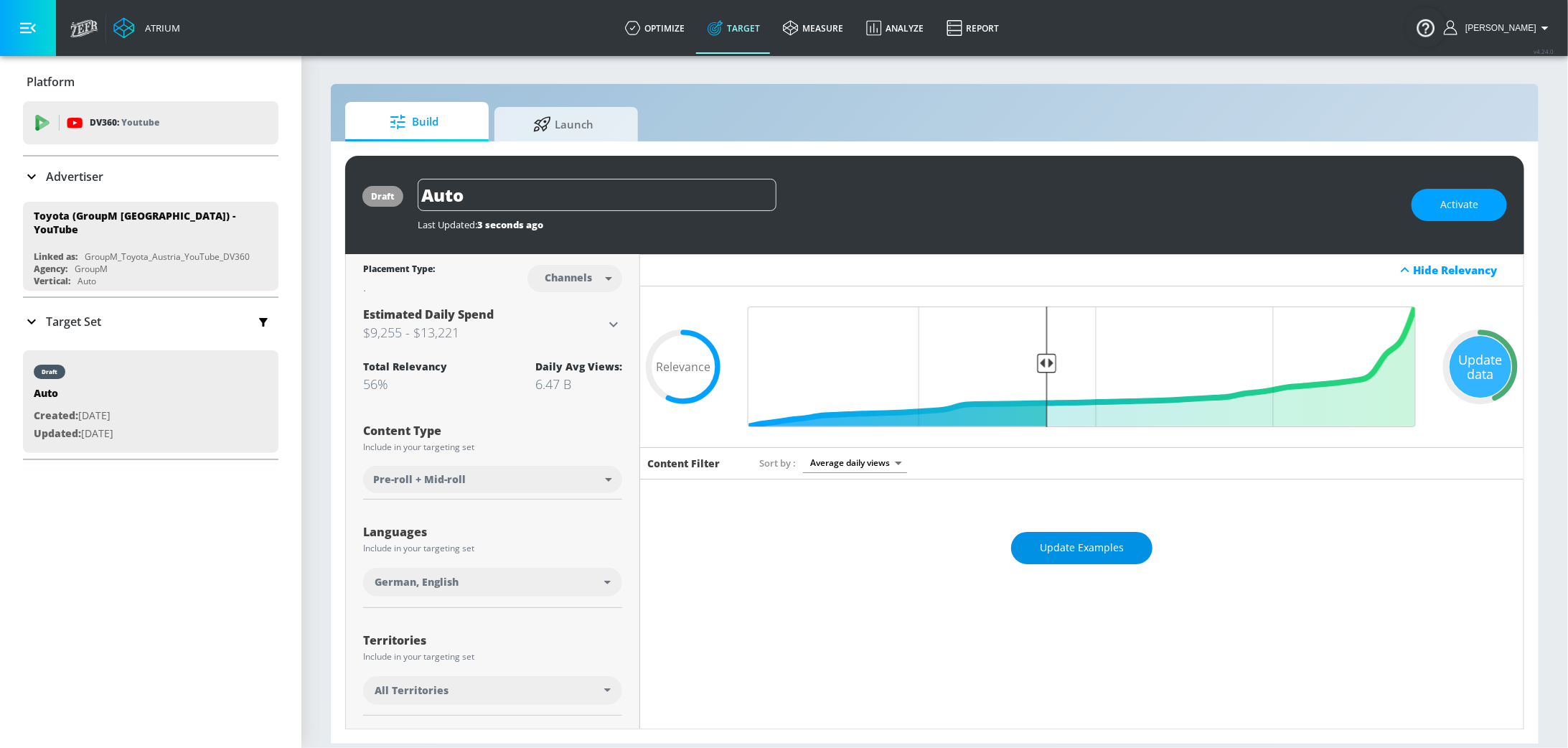
click at [1081, 549] on span "Update Examples" at bounding box center [1081, 548] width 84 height 18
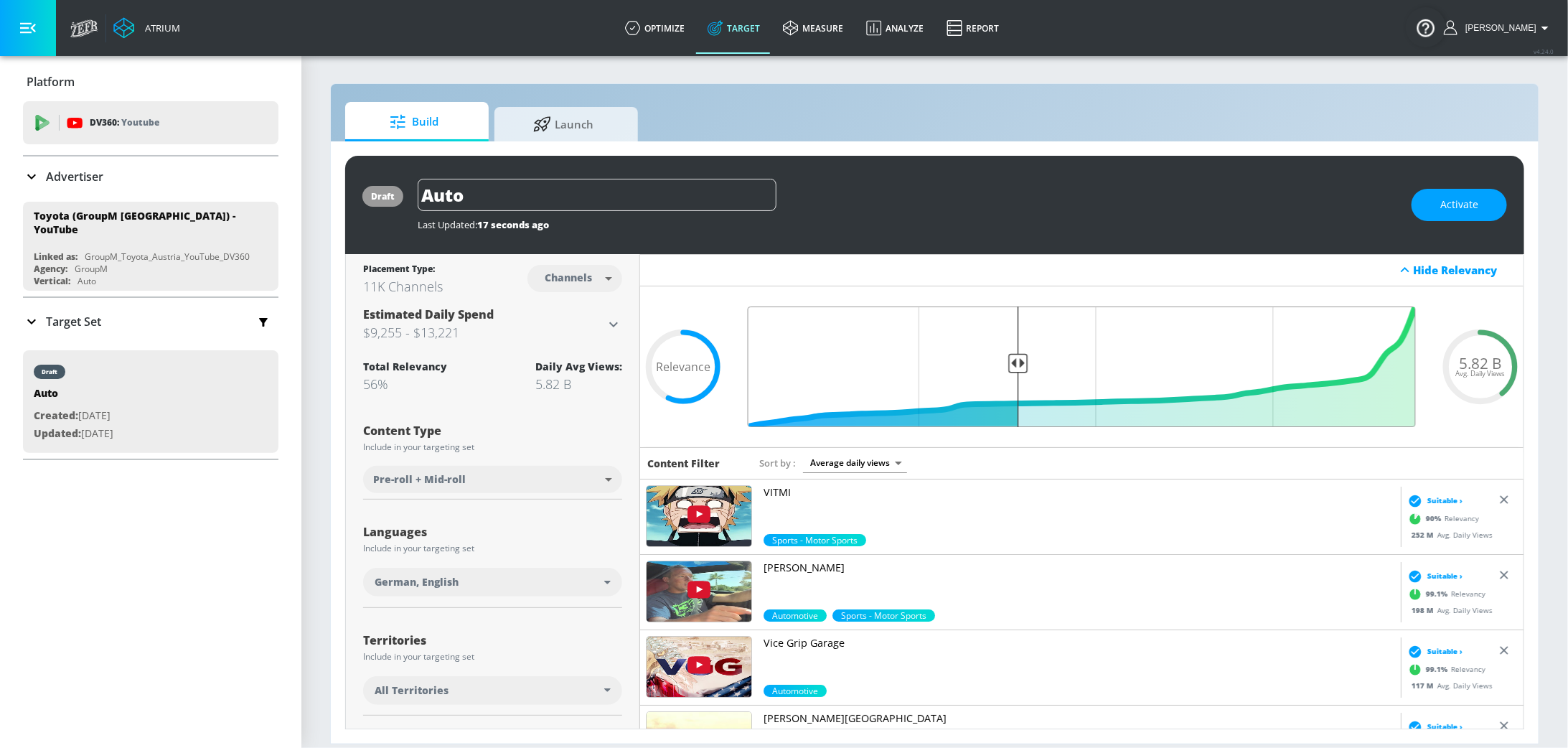
drag, startPoint x: 1047, startPoint y: 361, endPoint x: 1019, endPoint y: 362, distance: 28.0
type input "0.61"
click at [1019, 362] on input "Final Threshold" at bounding box center [1082, 367] width 683 height 121
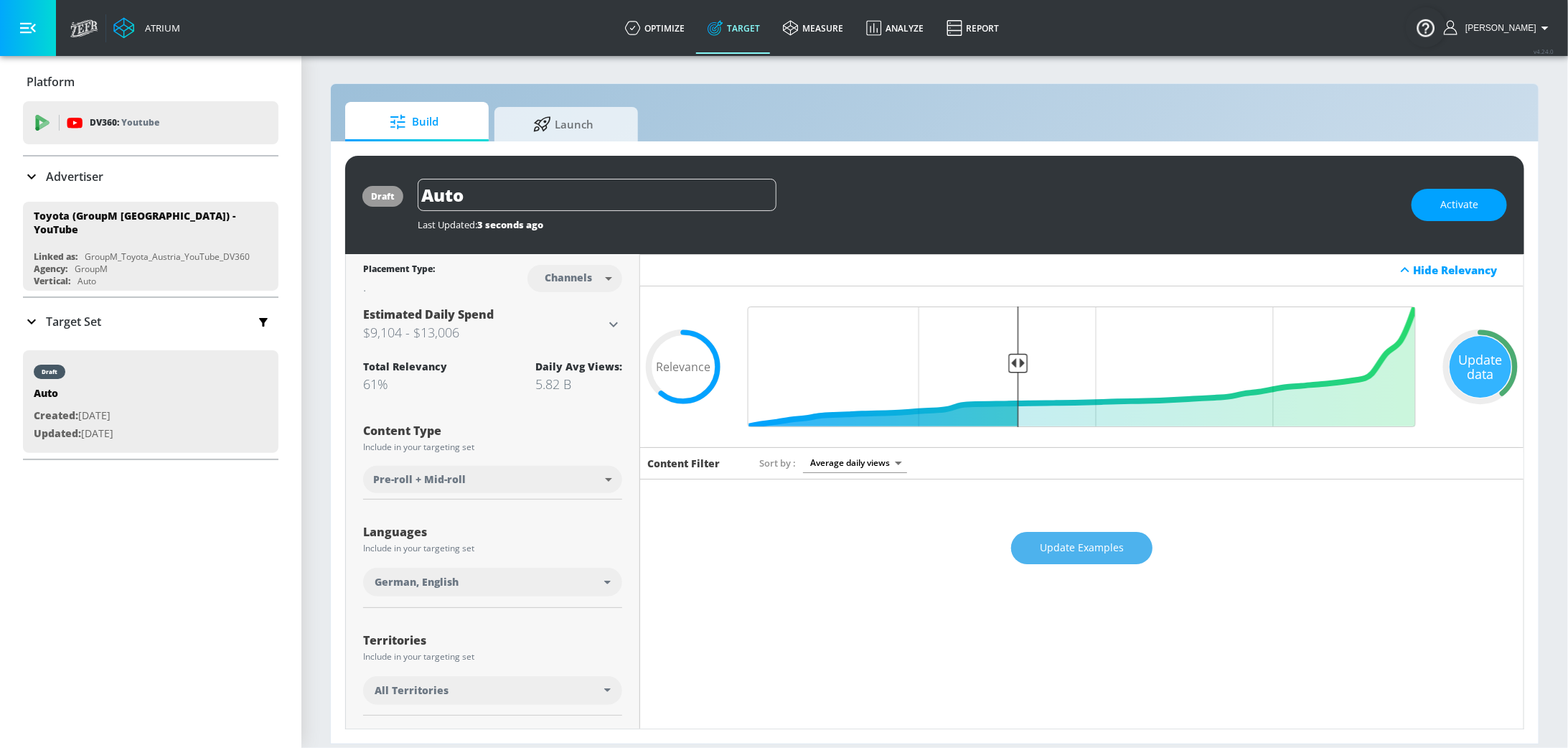
click at [1084, 547] on span "Update Examples" at bounding box center [1081, 548] width 84 height 18
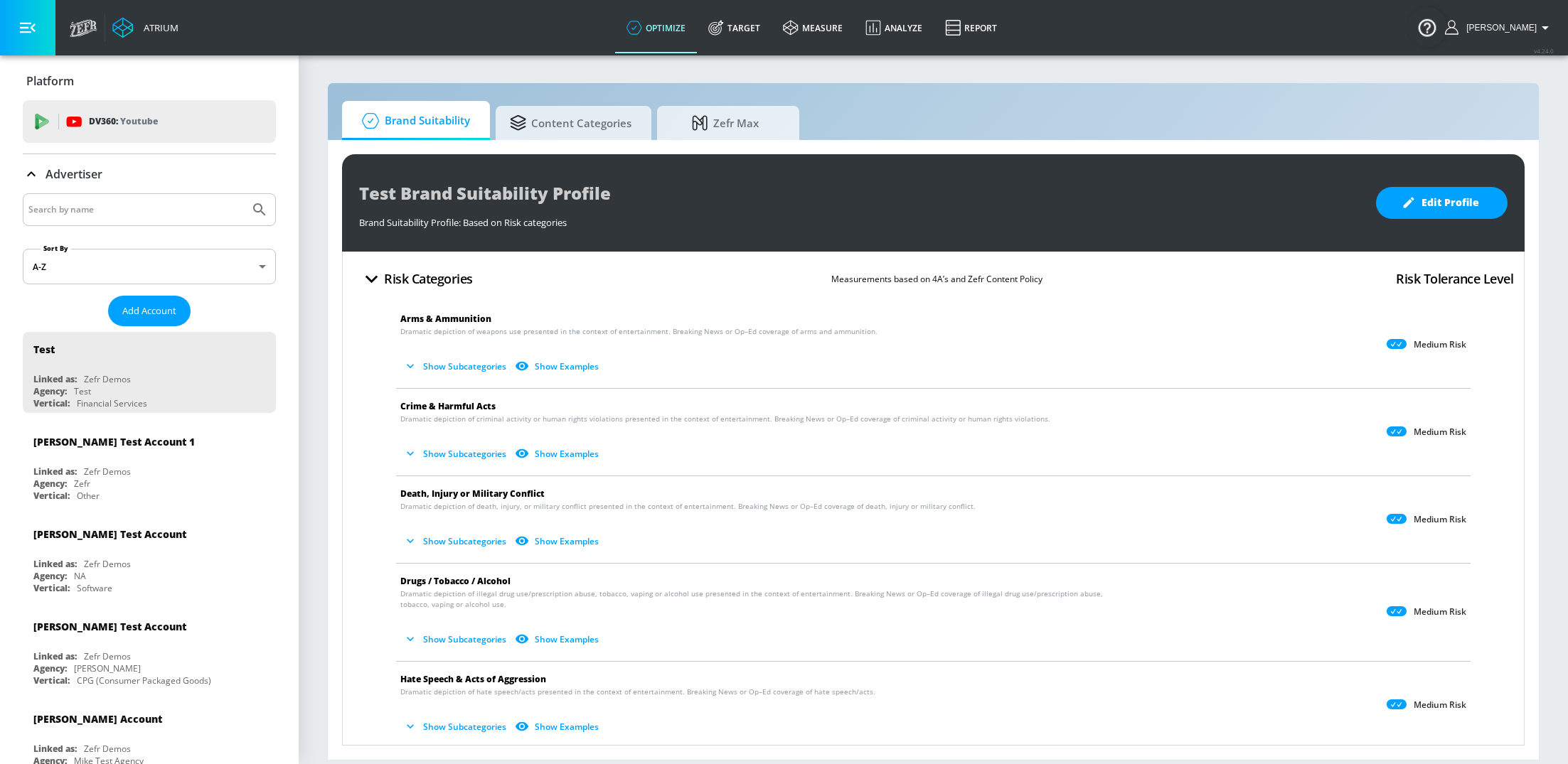
click at [100, 200] on input "Search by name" at bounding box center [136, 209] width 215 height 19
type input "austrian airlines"
click at [244, 194] on button "Submit Search" at bounding box center [259, 210] width 31 height 31
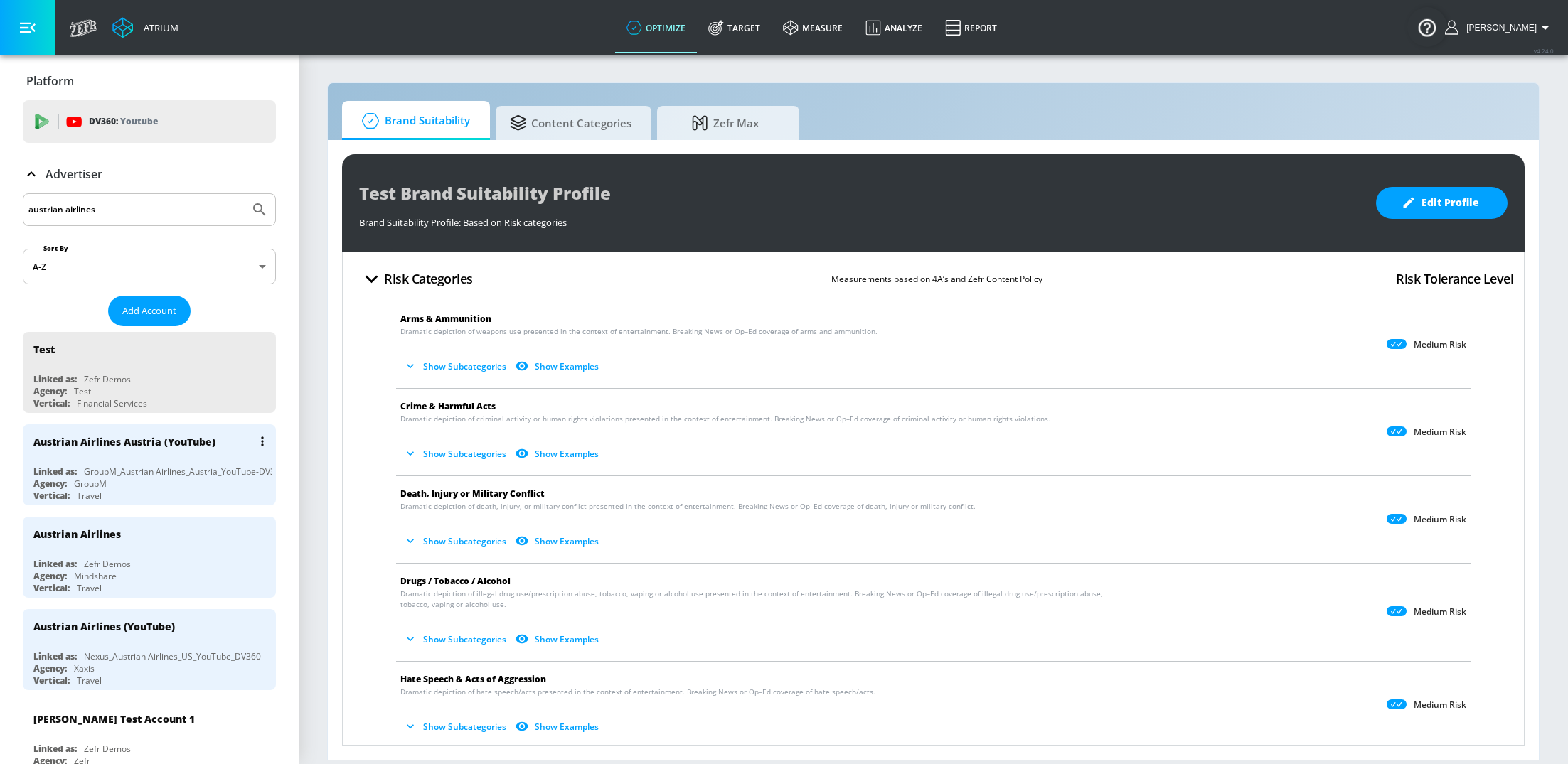
click at [101, 490] on div "Travel" at bounding box center [89, 496] width 25 height 12
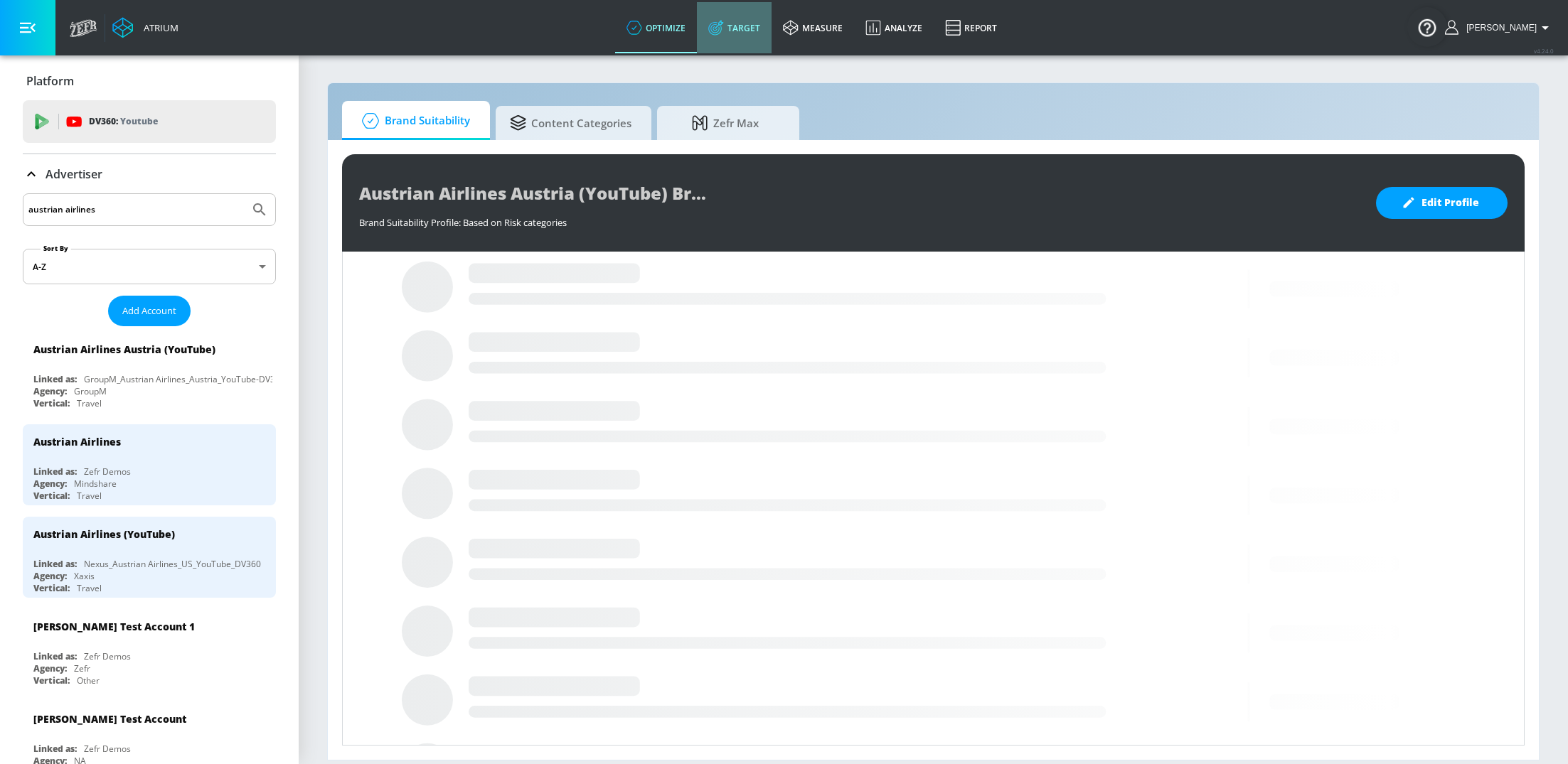
click at [748, 38] on link "Target" at bounding box center [734, 28] width 75 height 51
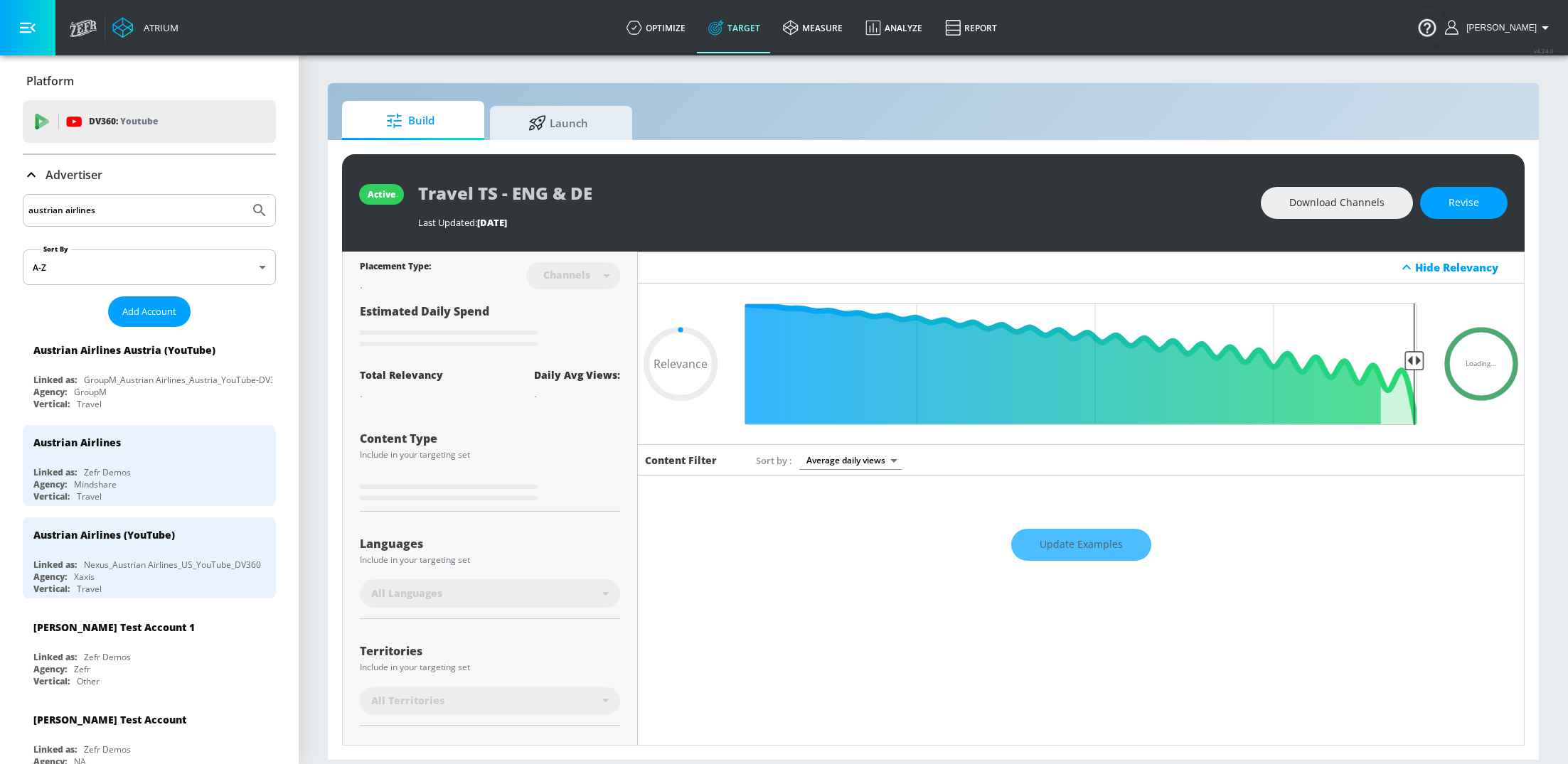
type input "0.6"
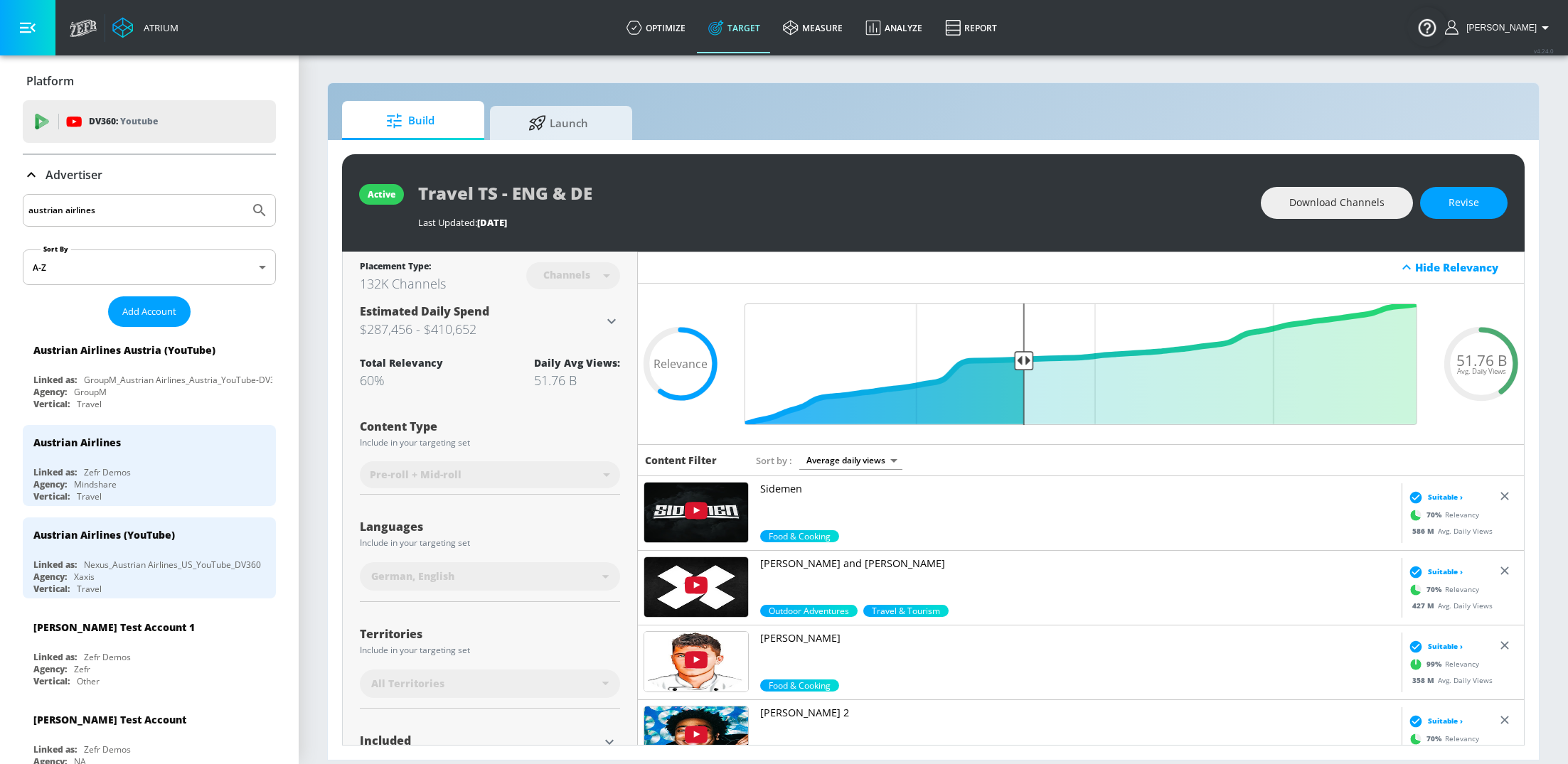
scroll to position [122, 0]
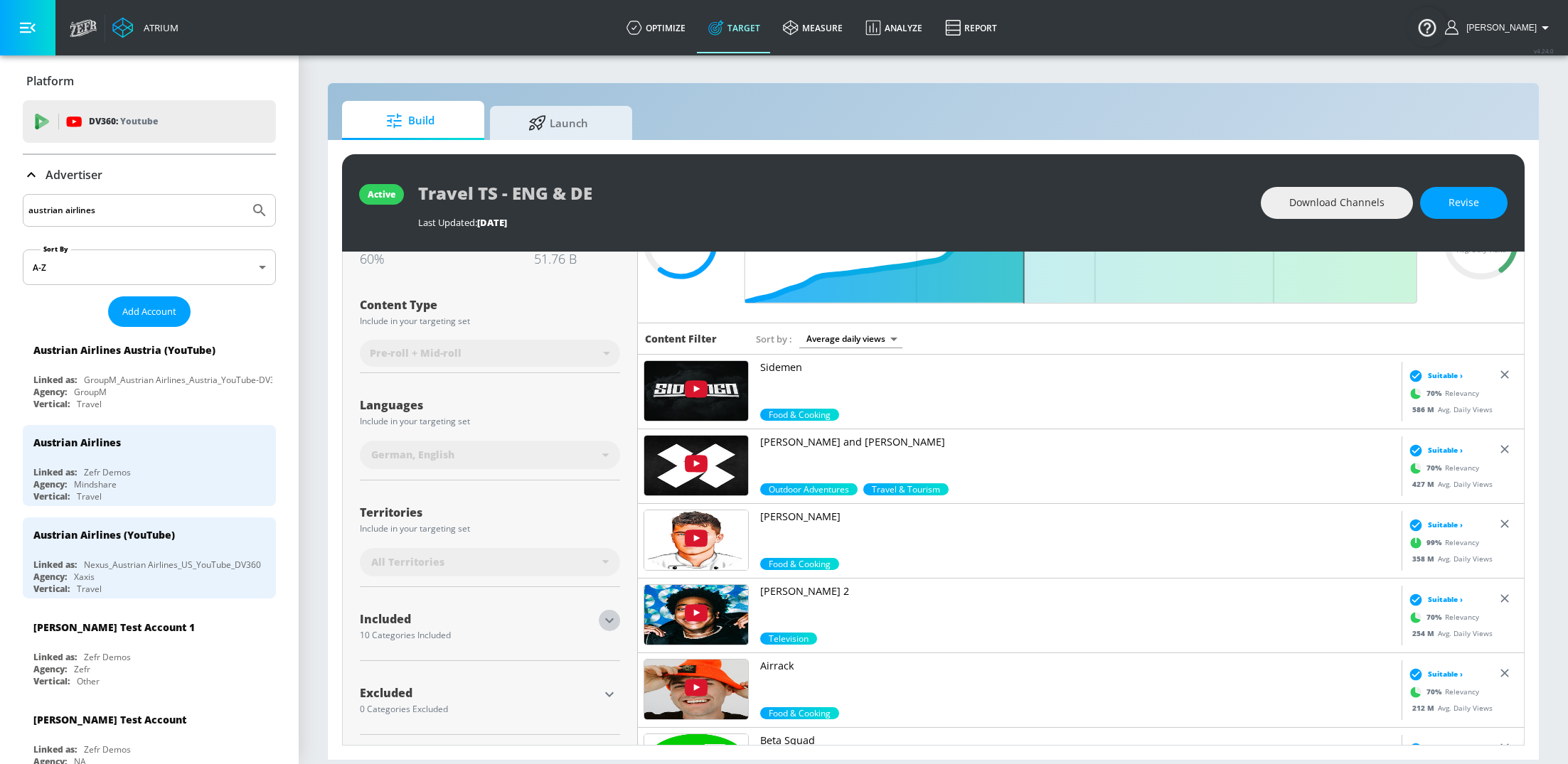
click at [604, 627] on icon "button" at bounding box center [609, 620] width 17 height 17
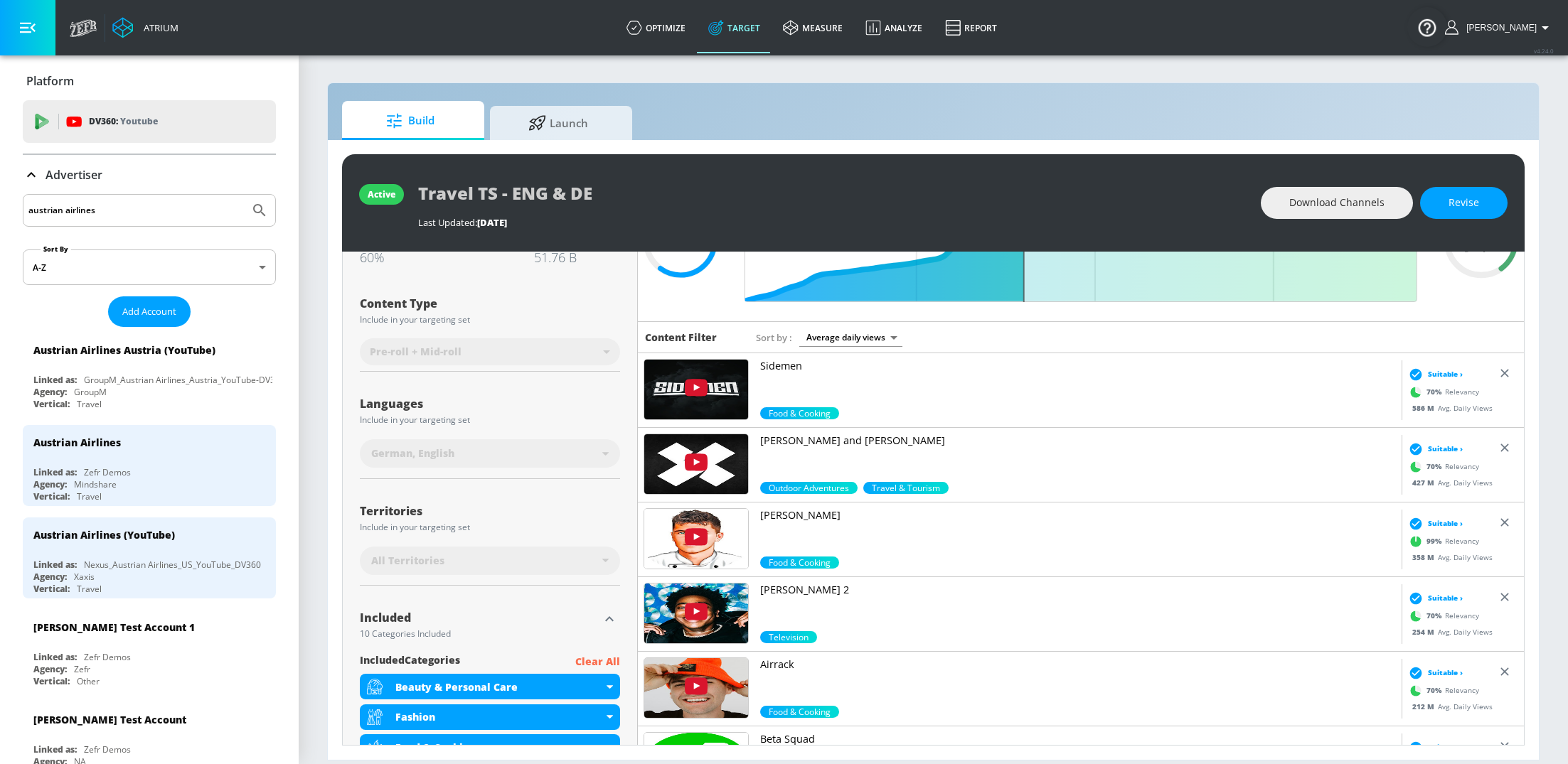
scroll to position [117, 0]
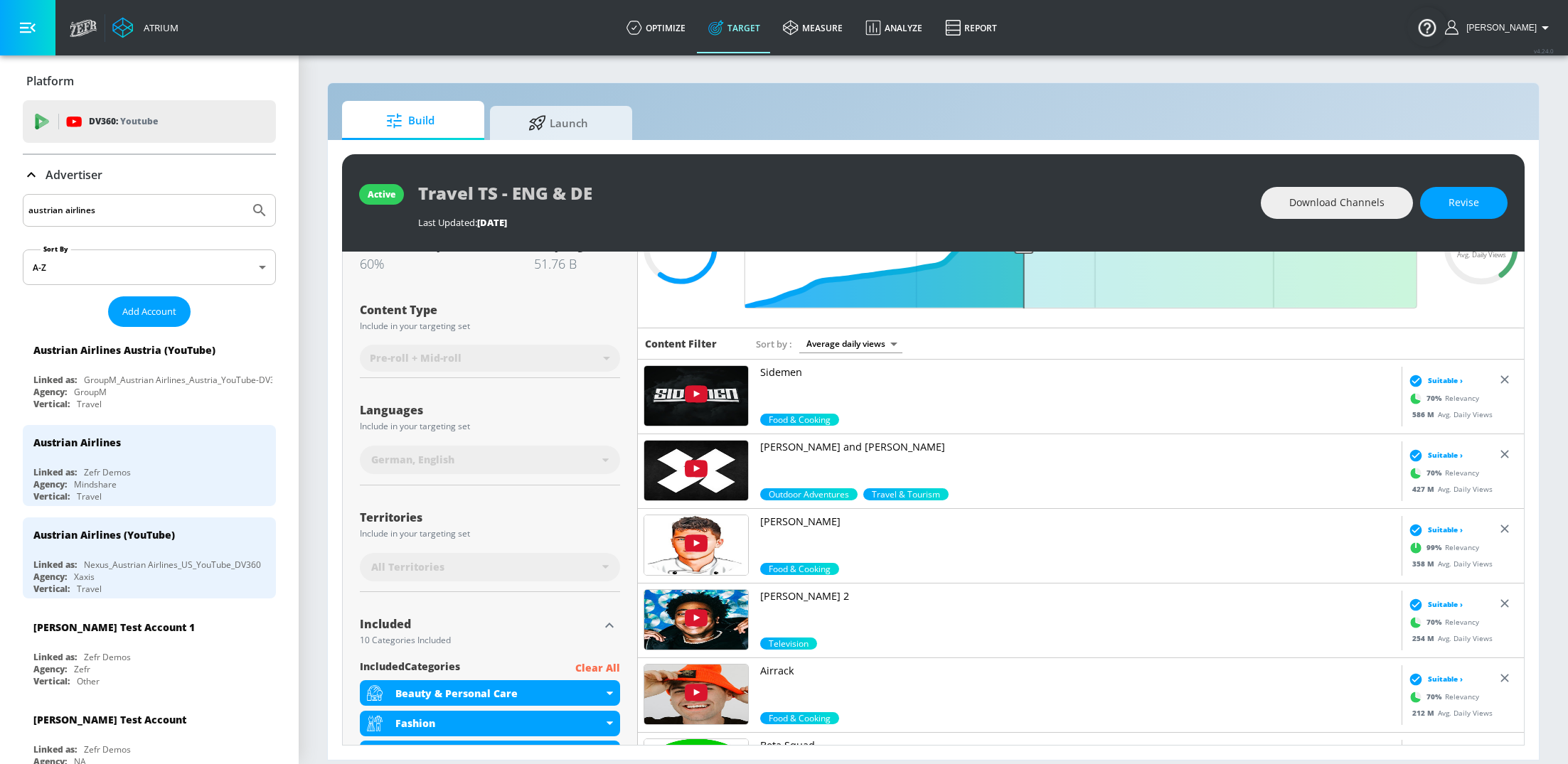
click at [32, 171] on icon at bounding box center [31, 175] width 17 height 17
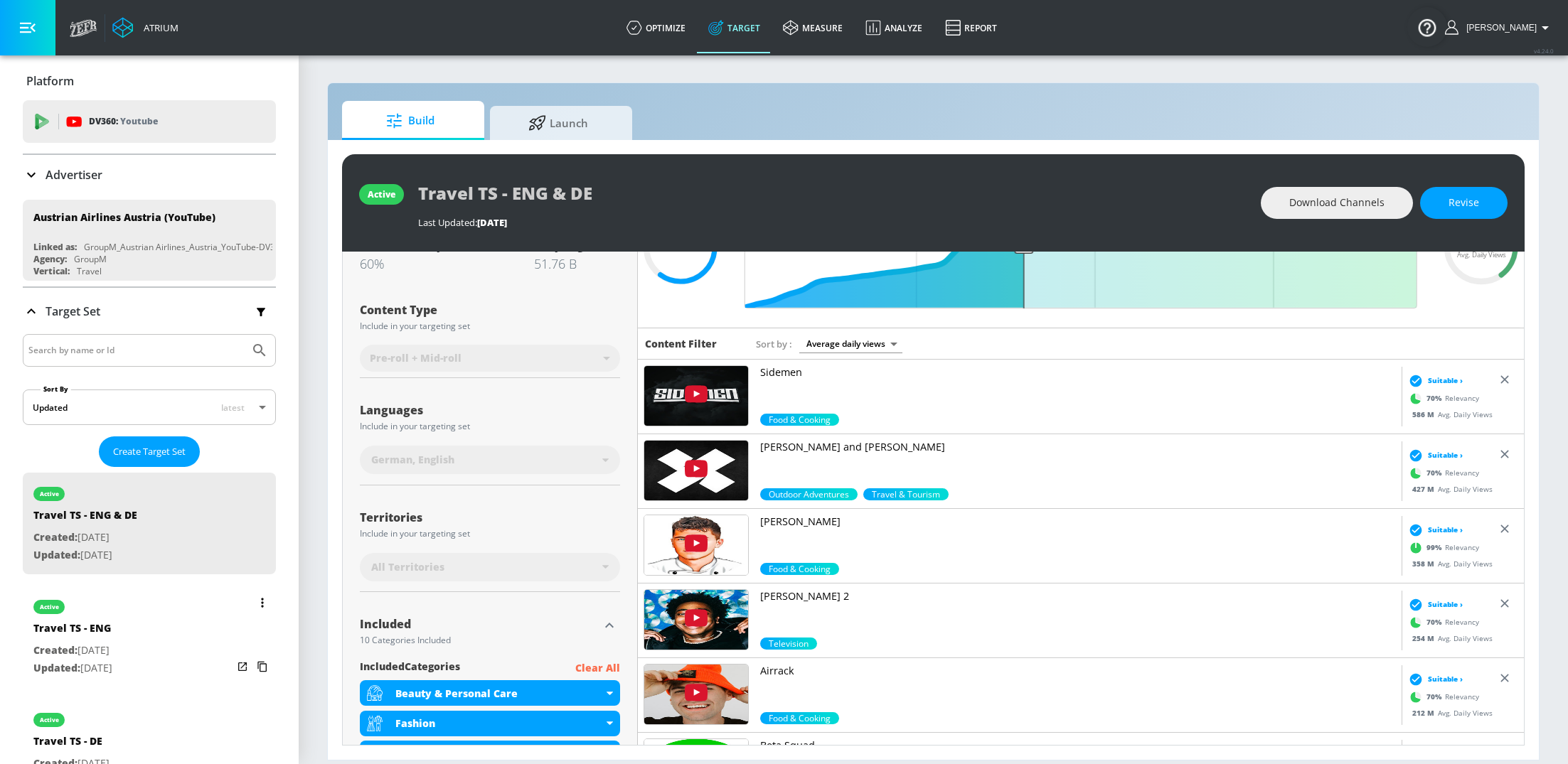
scroll to position [154, 0]
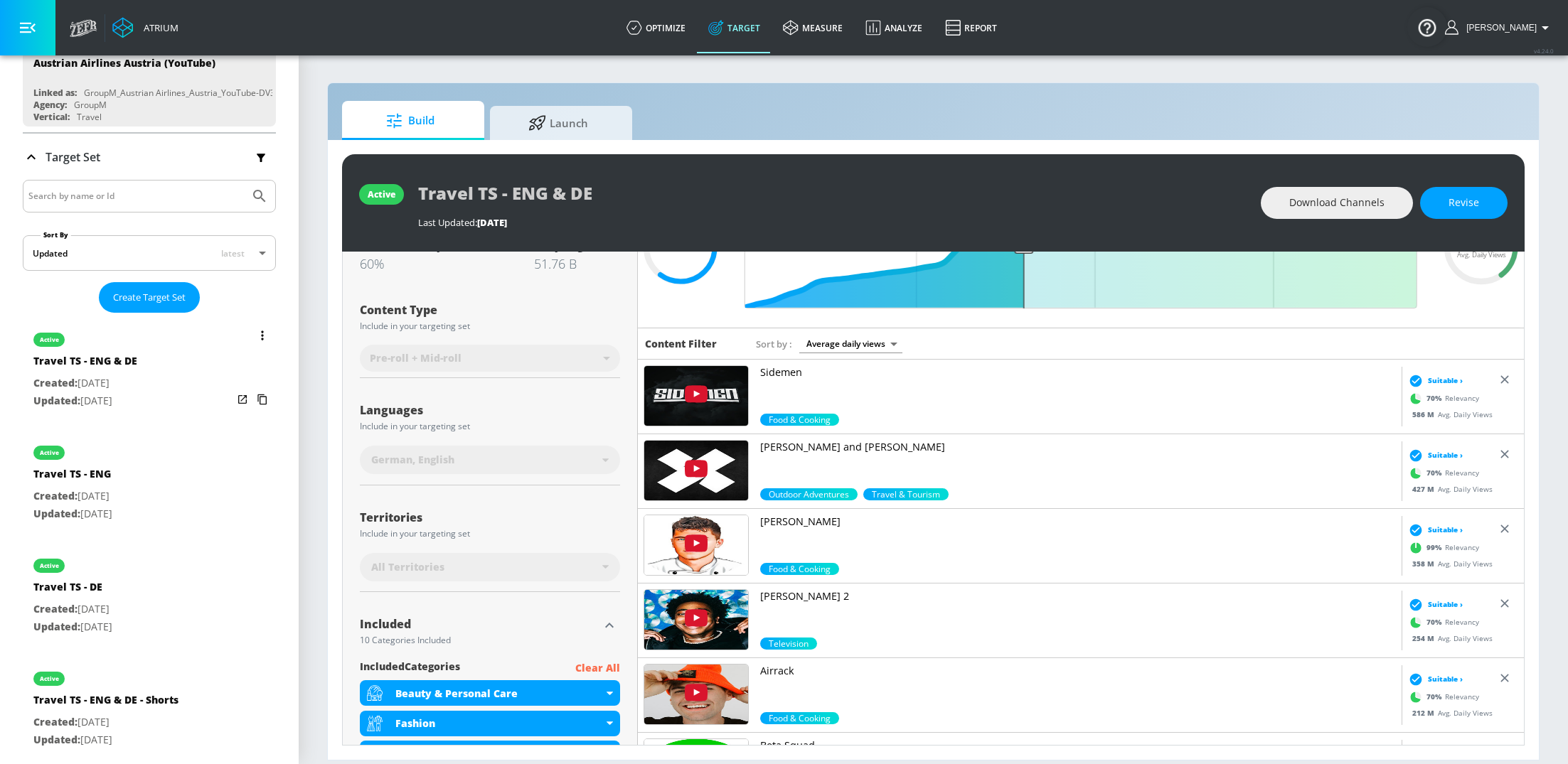
click at [112, 623] on p "Updated: [DATE]" at bounding box center [73, 628] width 79 height 18
type input "Travel TS - DE"
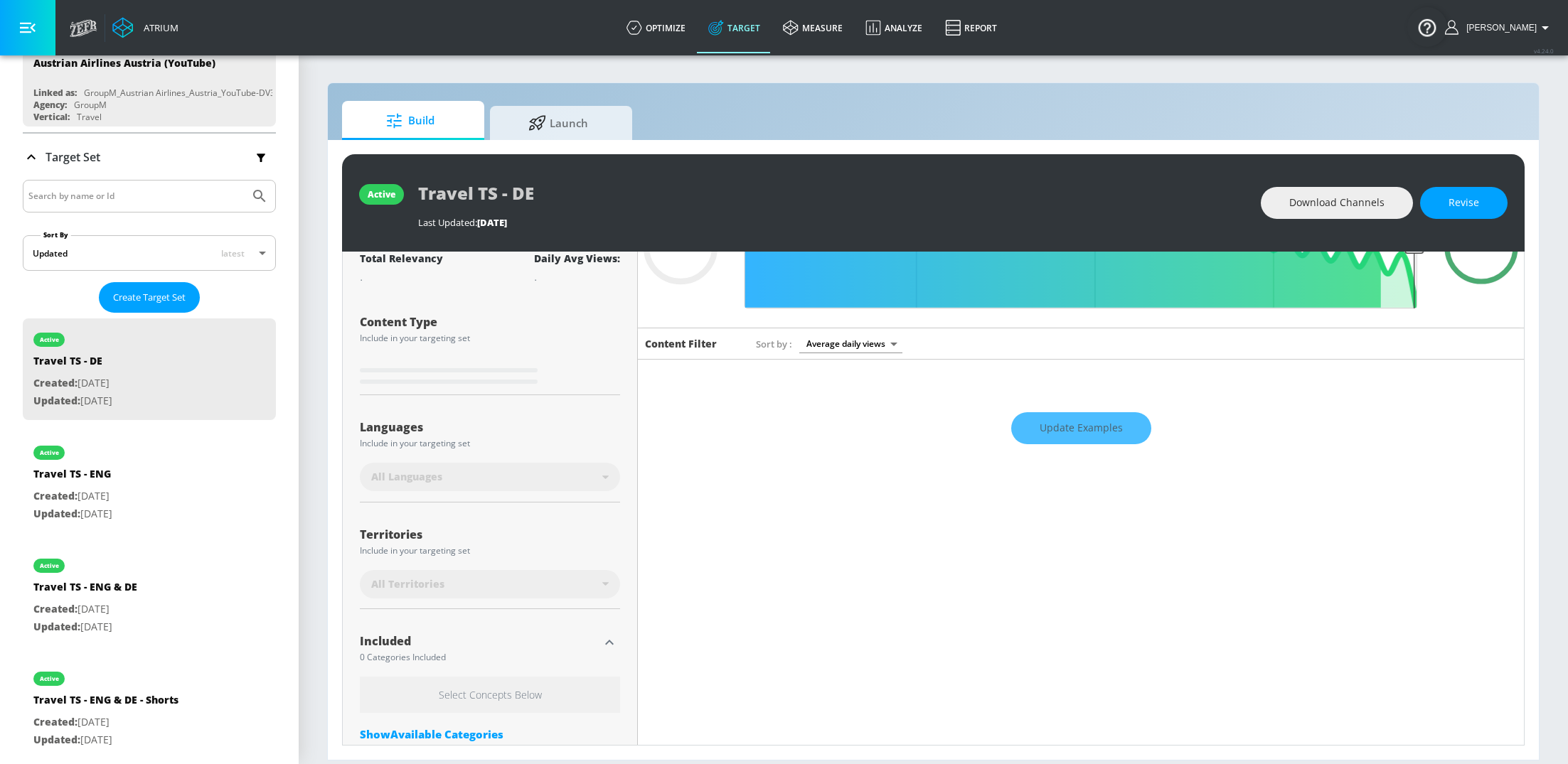
scroll to position [128, 0]
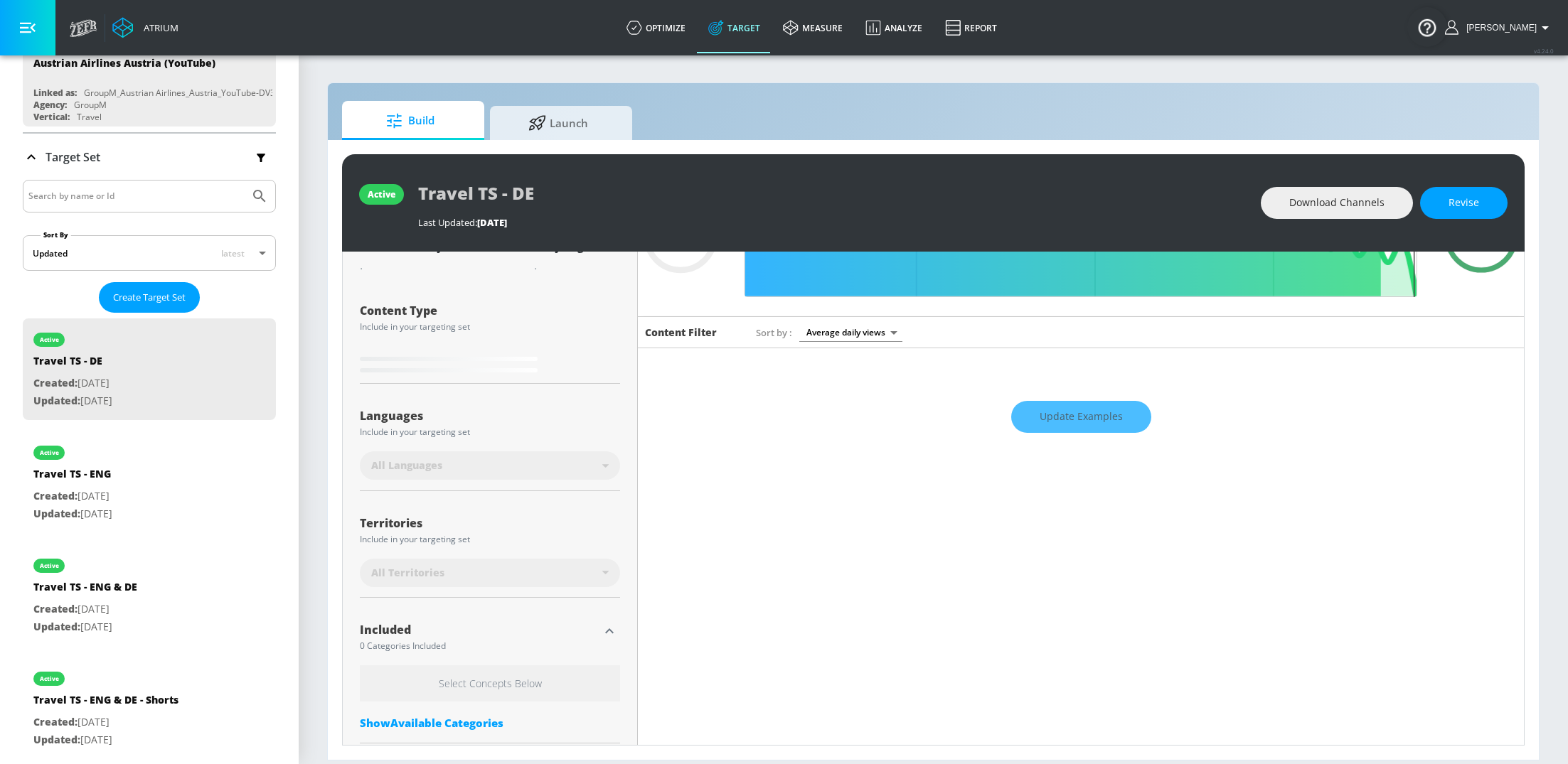
type input "0.6"
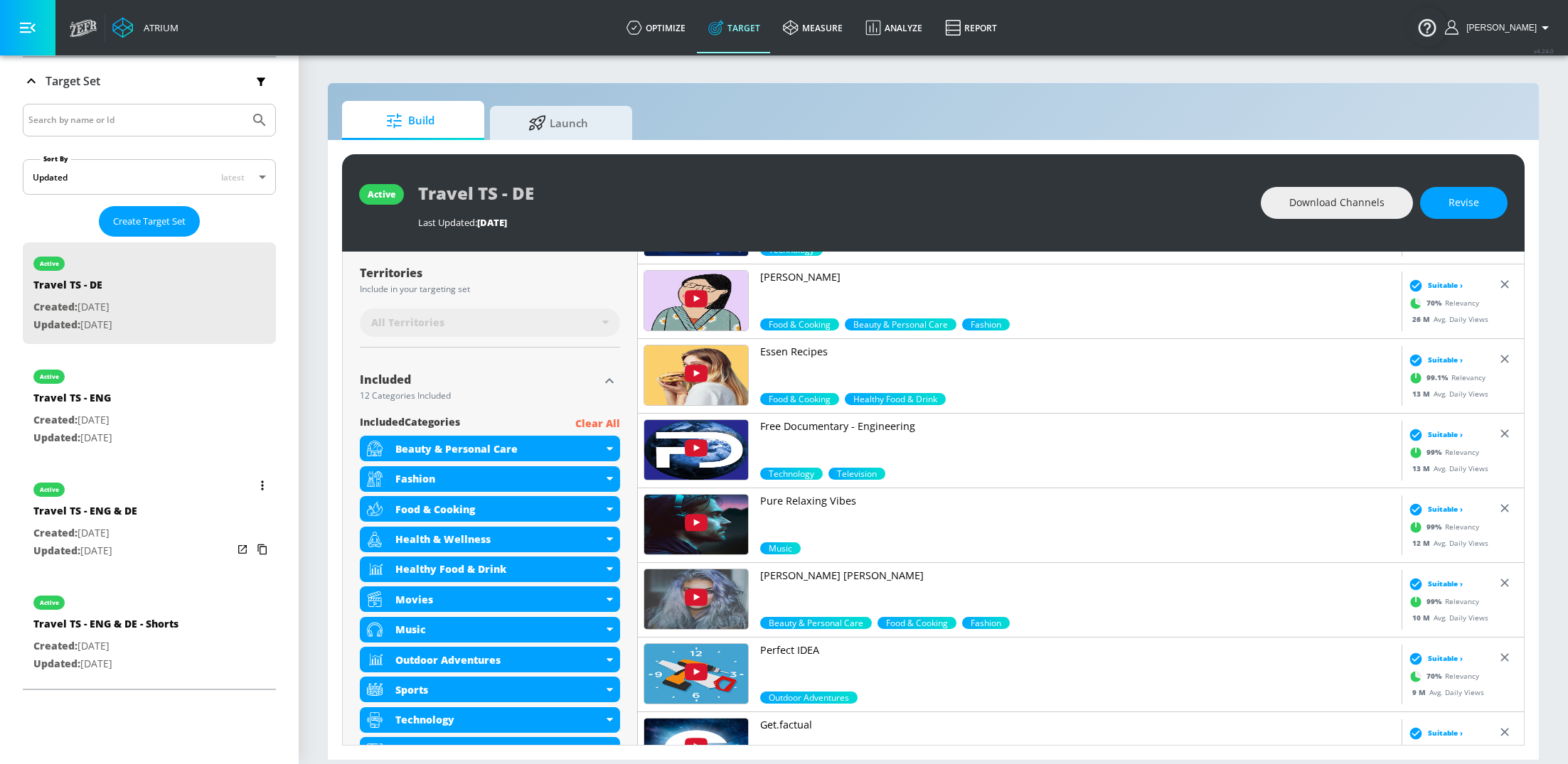
scroll to position [0, 0]
